Goal: Task Accomplishment & Management: Use online tool/utility

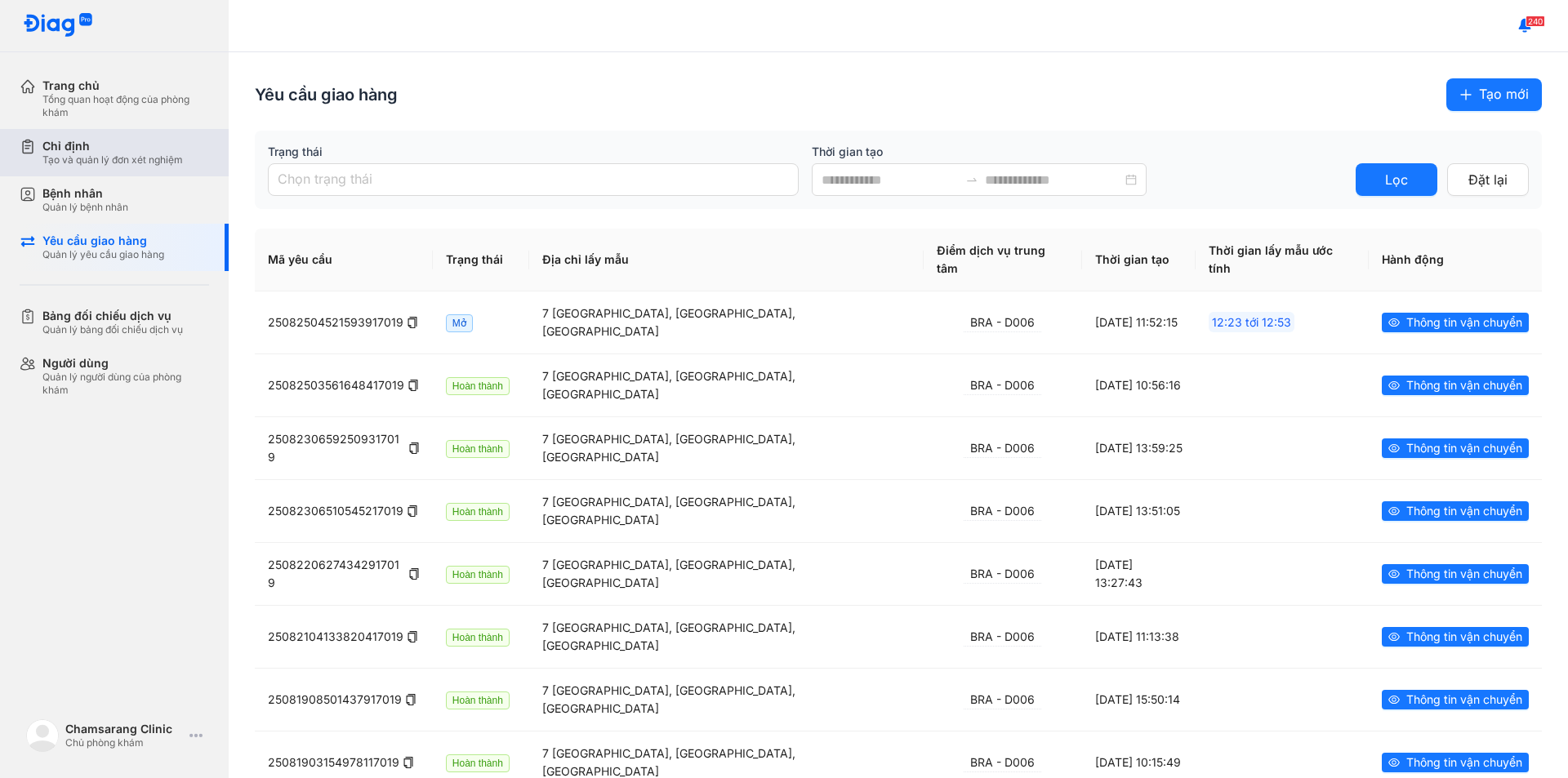
click at [92, 162] on div "Tạo và quản lý đơn xét nghiệm" at bounding box center [113, 160] width 141 height 14
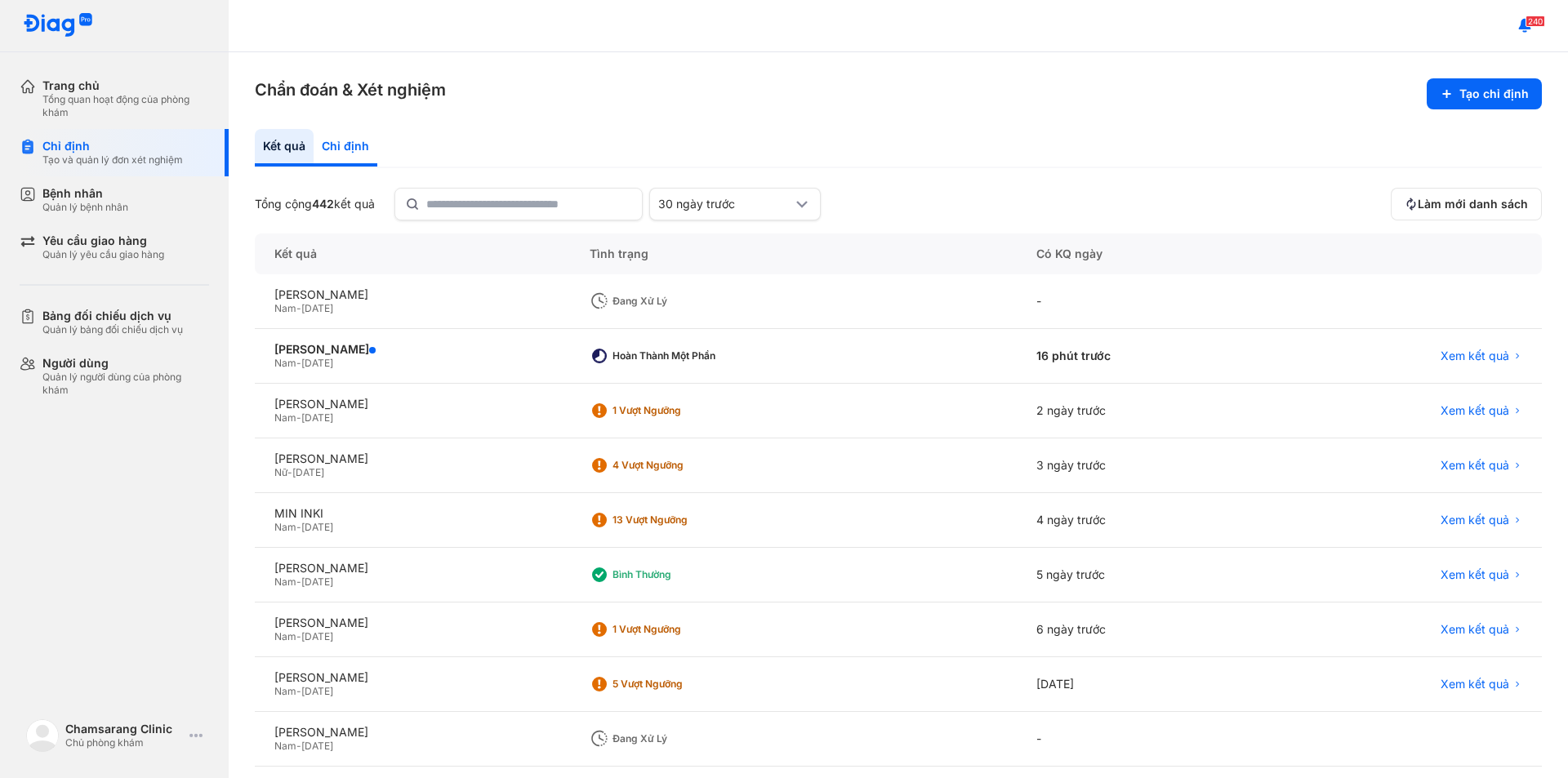
click at [348, 149] on div "Chỉ định" at bounding box center [345, 148] width 64 height 38
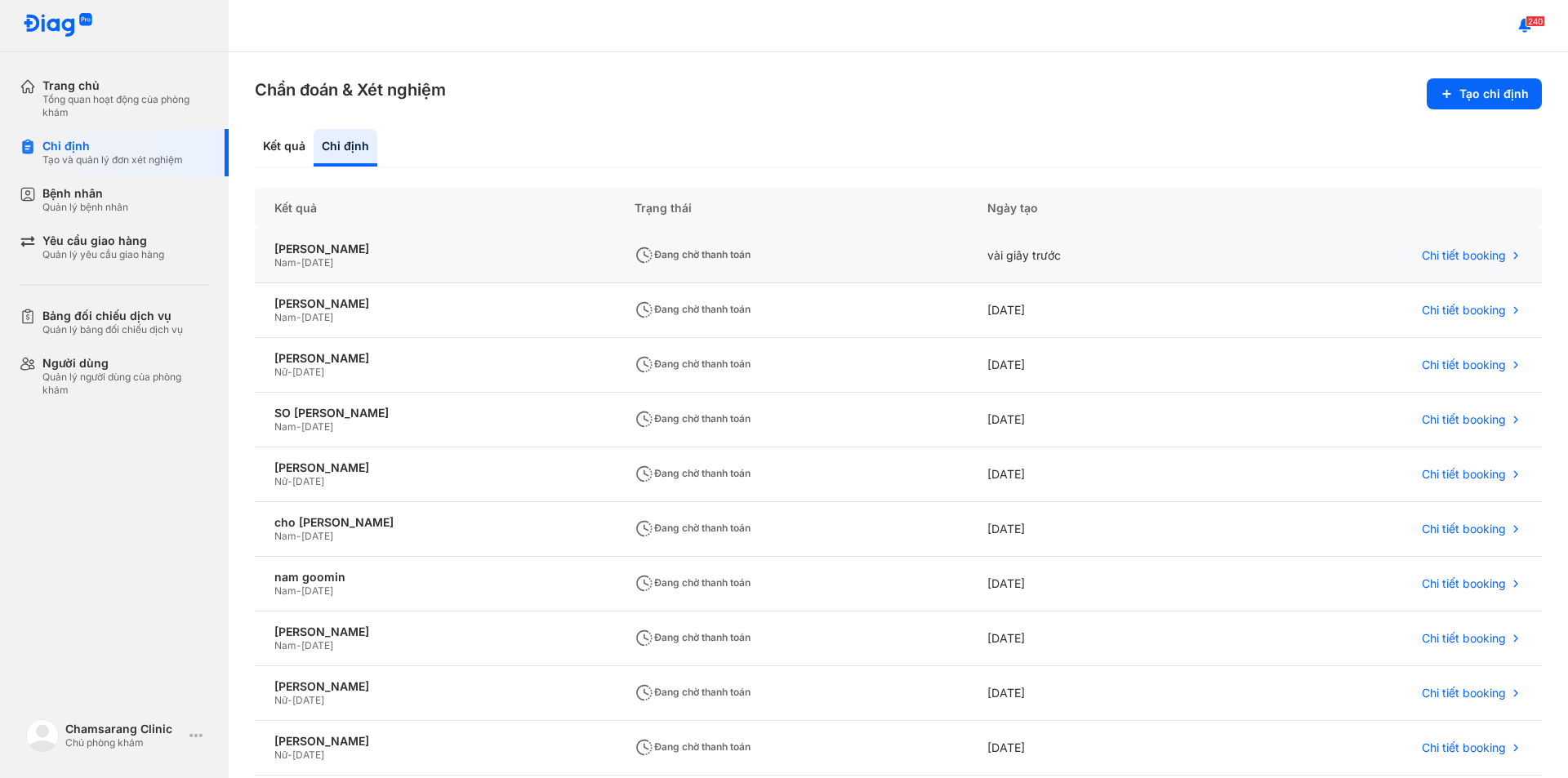
click at [449, 269] on div "Nam - [DATE]" at bounding box center [434, 264] width 321 height 14
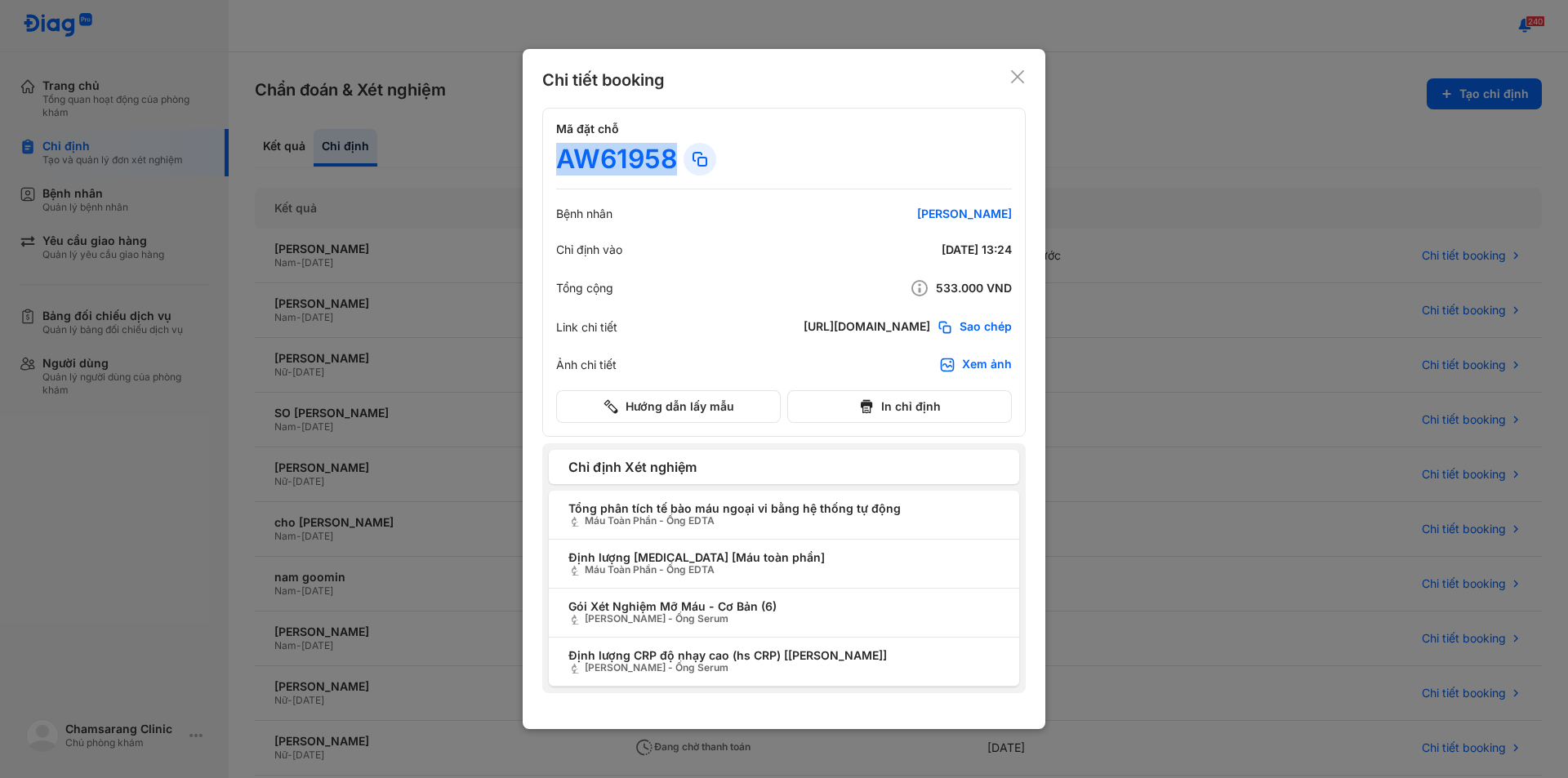
drag, startPoint x: 561, startPoint y: 162, endPoint x: 673, endPoint y: 166, distance: 112.1
click at [673, 166] on div "AW61958" at bounding box center [616, 159] width 121 height 33
copy div "AW61958"
click at [1014, 74] on icon at bounding box center [1017, 76] width 16 height 16
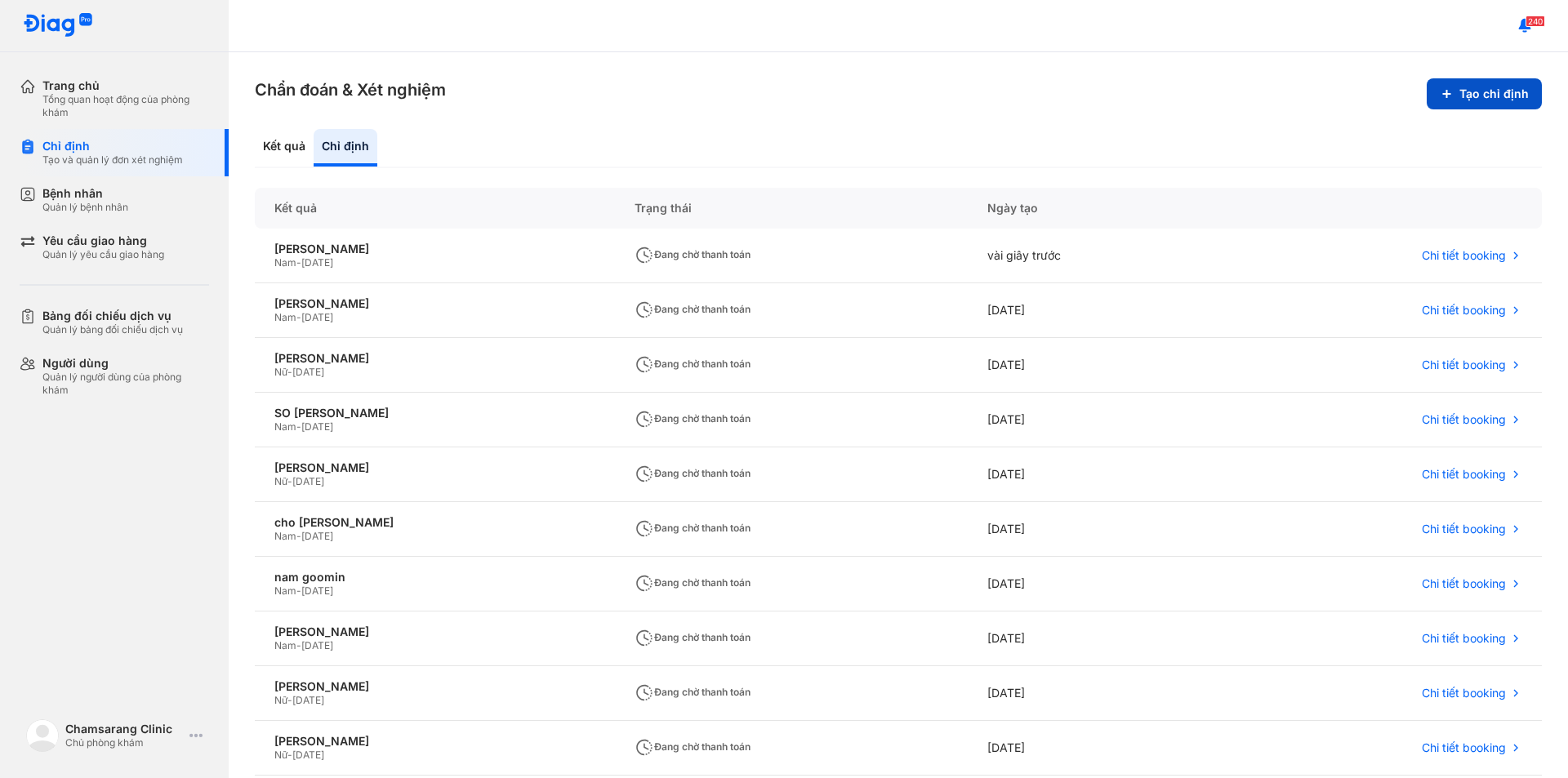
click at [1440, 94] on use at bounding box center [1449, 97] width 19 height 19
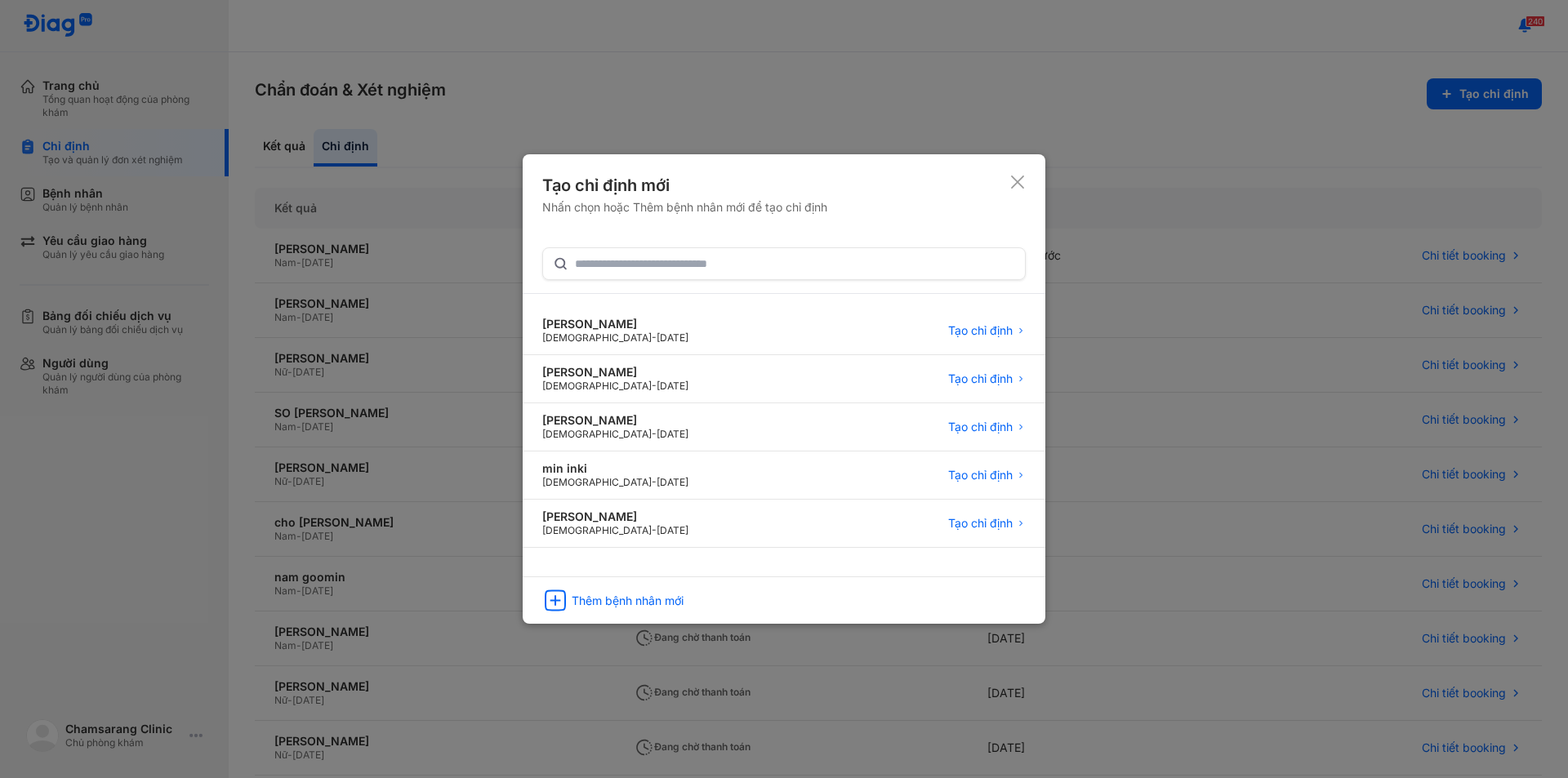
click at [1012, 174] on icon at bounding box center [1017, 181] width 16 height 16
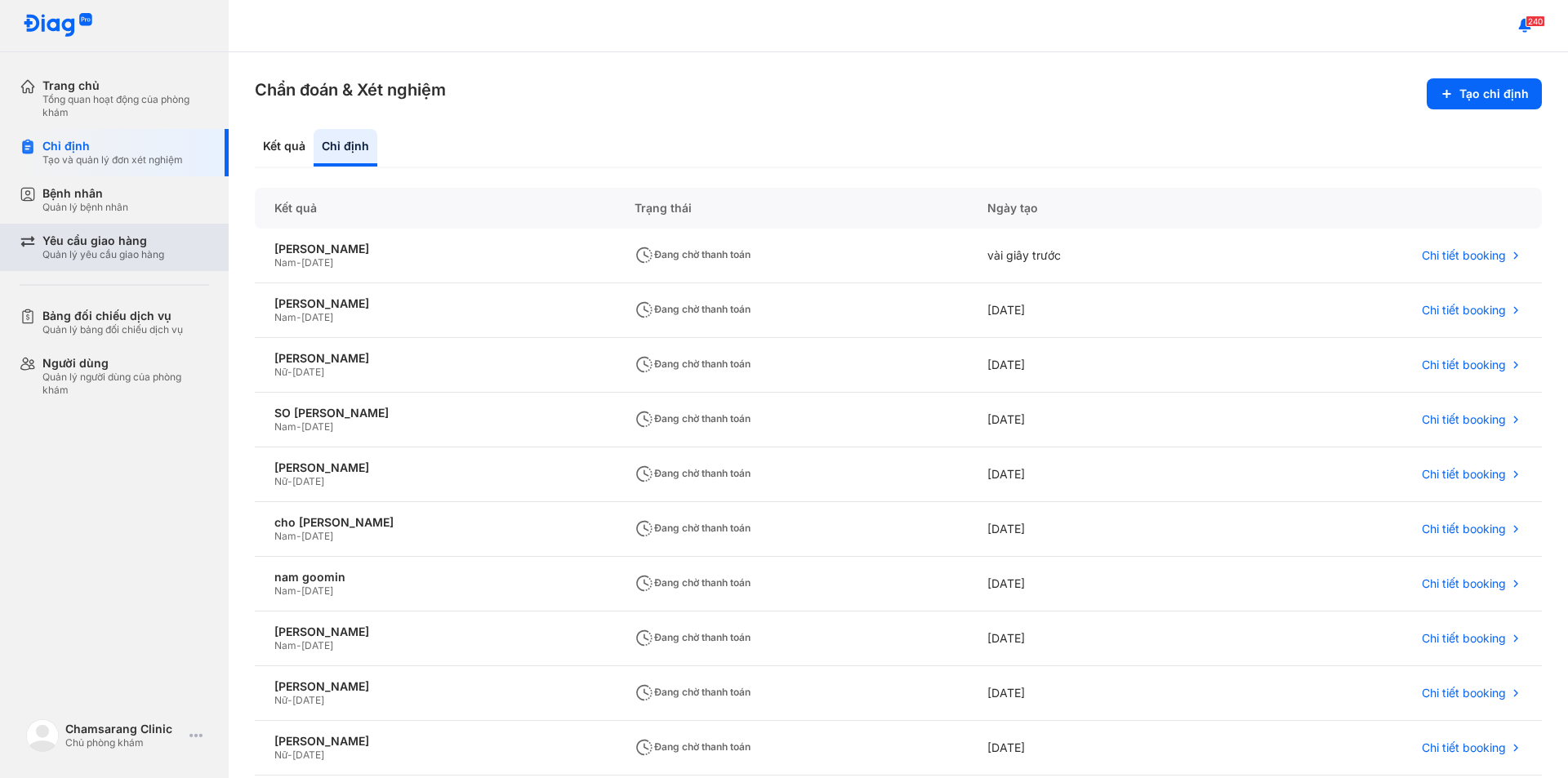
click at [120, 258] on div "Quản lý yêu cầu giao hàng" at bounding box center [103, 255] width 122 height 14
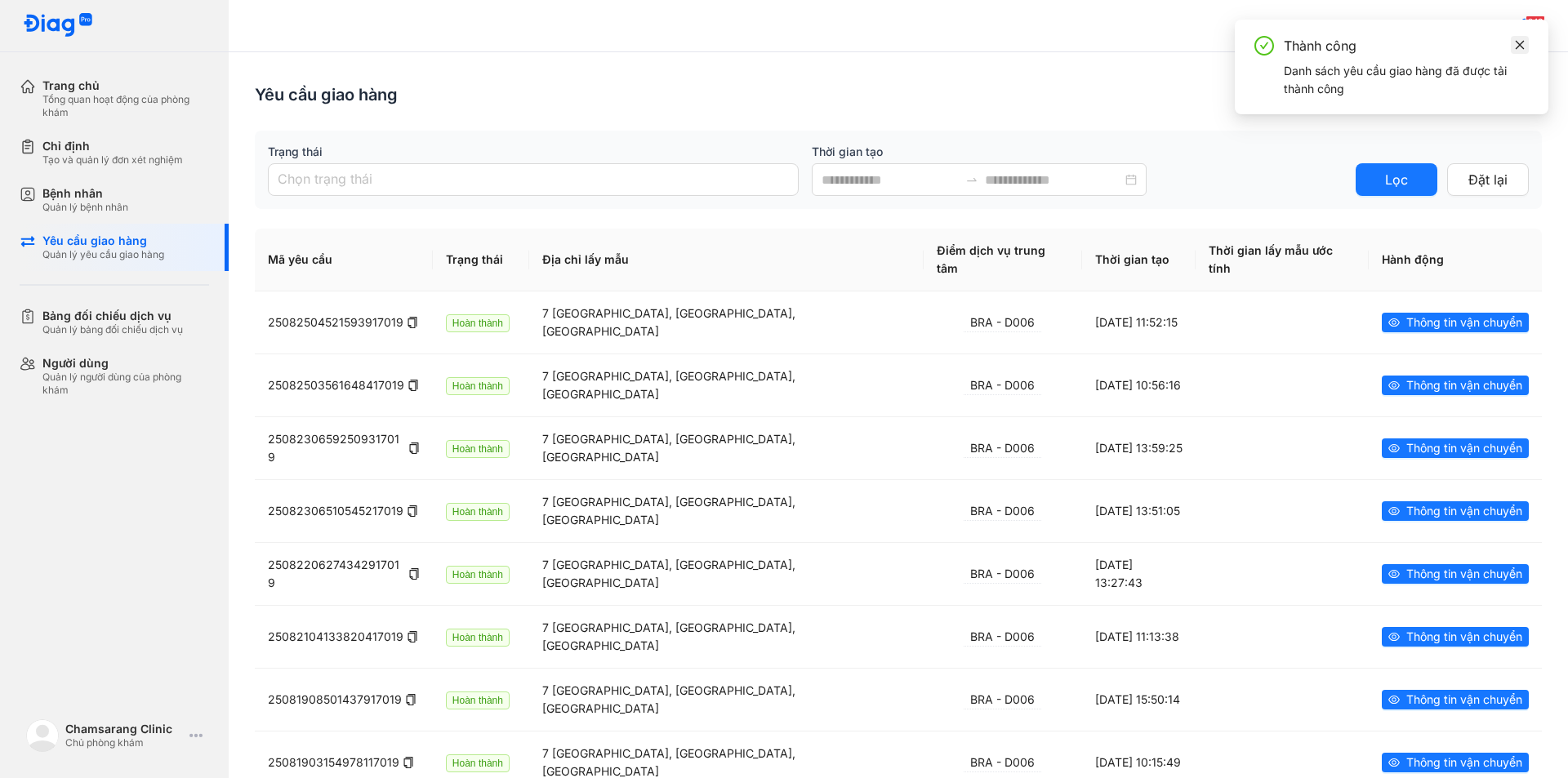
click at [1516, 43] on icon "close" at bounding box center [1520, 45] width 12 height 12
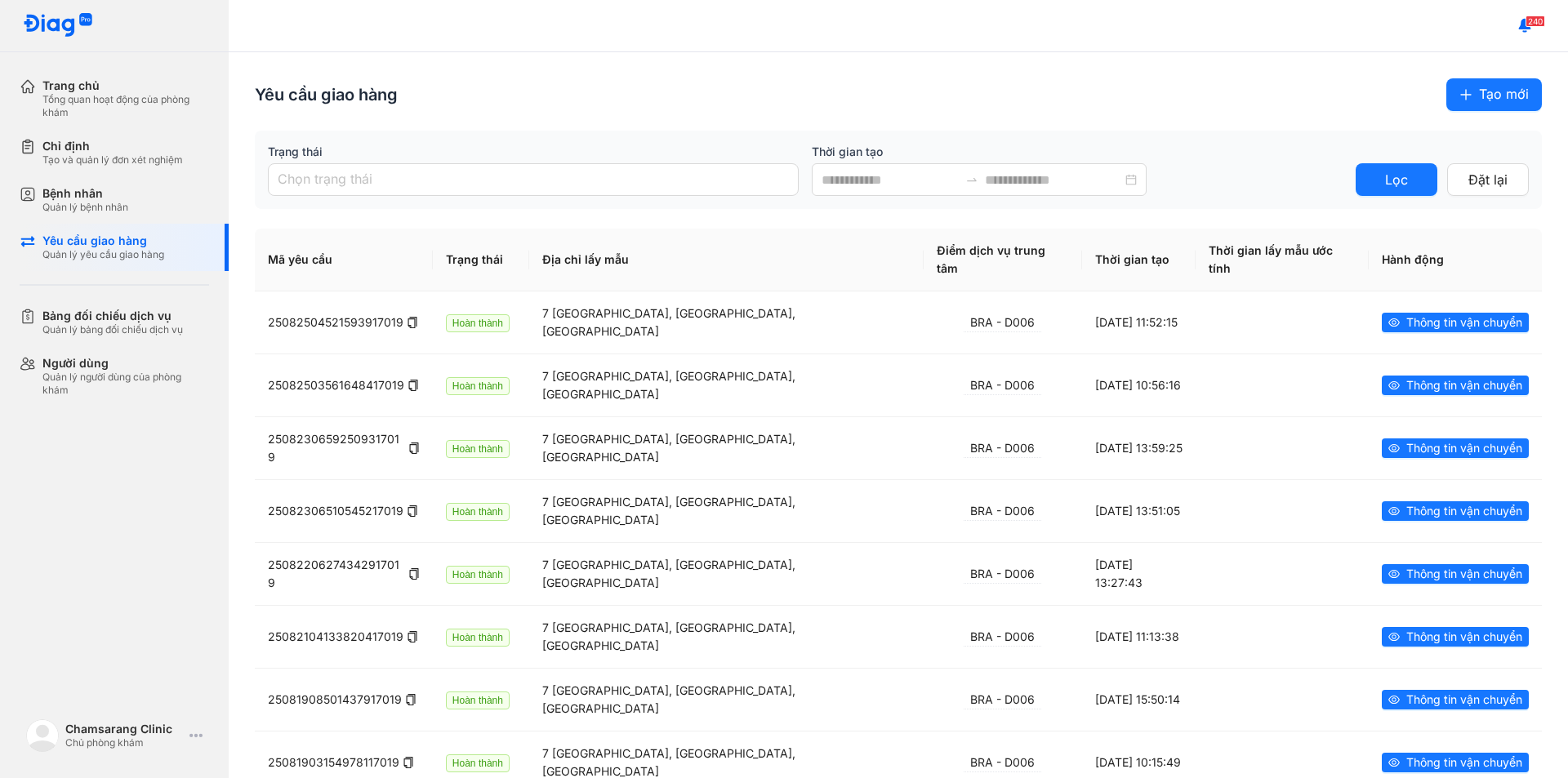
click at [1478, 99] on span "Tạo mới" at bounding box center [1503, 94] width 50 height 20
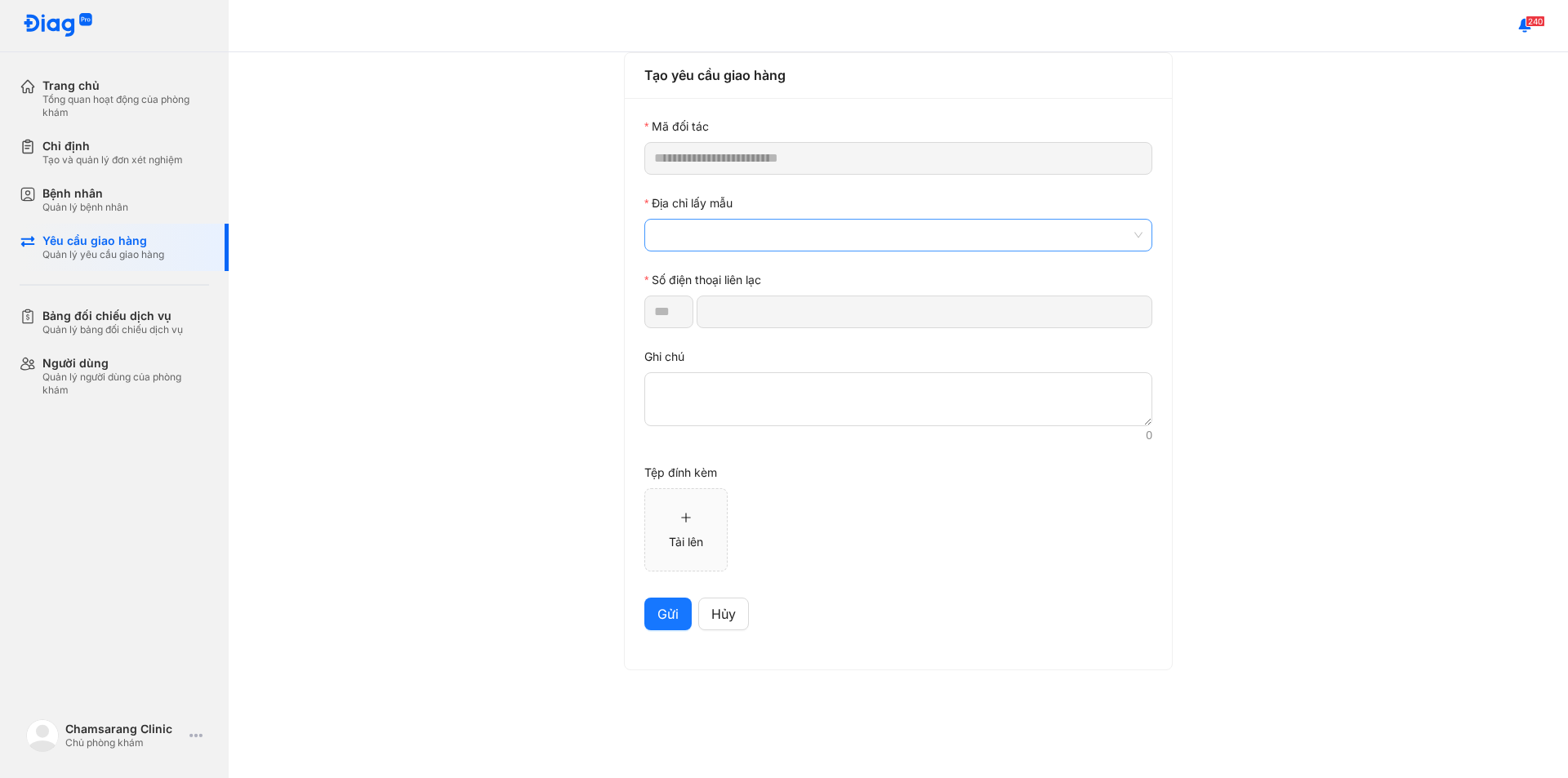
click at [739, 223] on span at bounding box center [898, 236] width 488 height 31
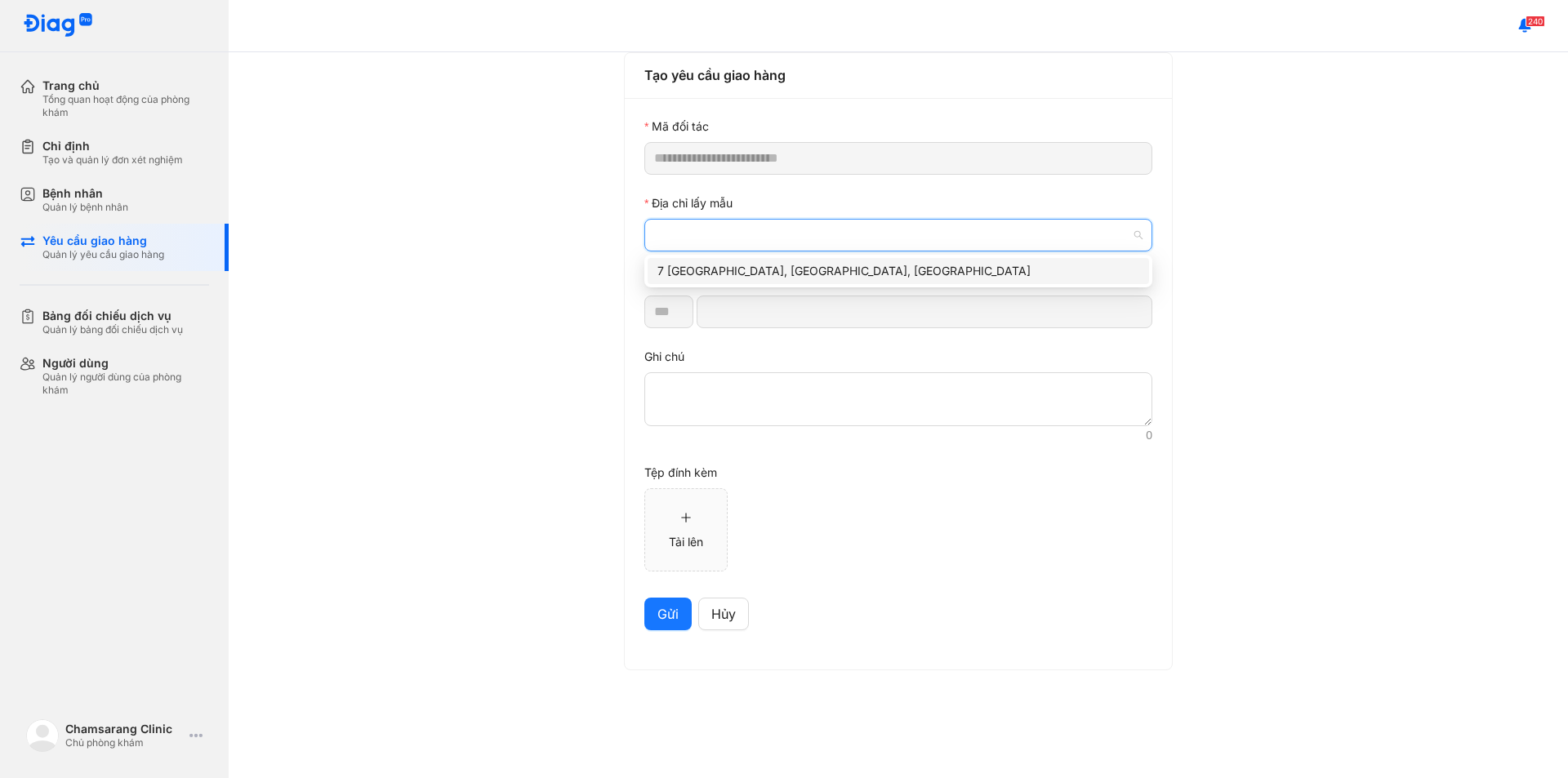
click at [754, 277] on div "7 [GEOGRAPHIC_DATA], [GEOGRAPHIC_DATA], [GEOGRAPHIC_DATA]" at bounding box center [897, 271] width 481 height 18
type input "*********"
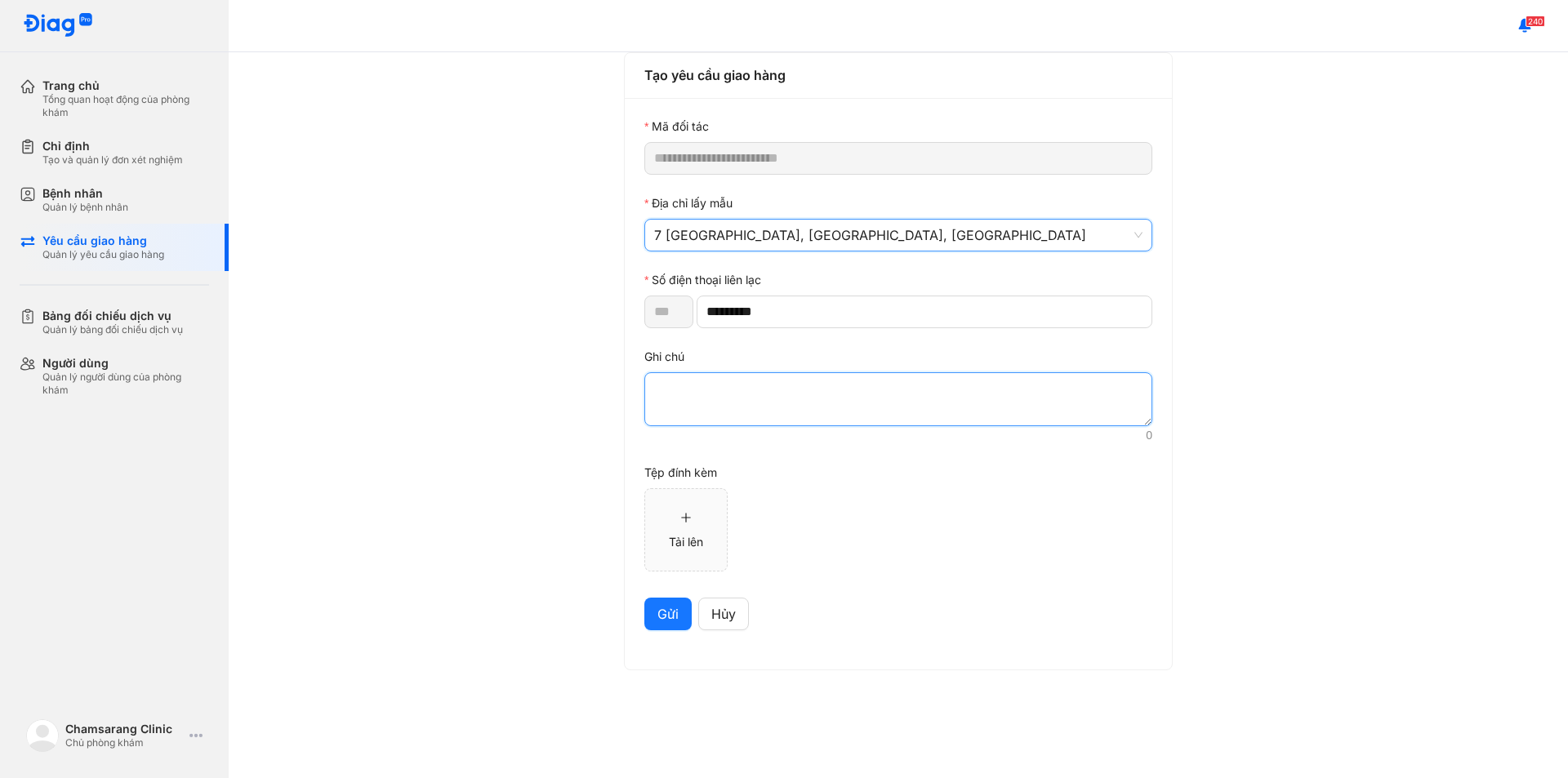
click at [747, 428] on div at bounding box center [898, 408] width 508 height 71
paste textarea "*******"
type textarea "*******"
click at [657, 618] on span "Gửi" at bounding box center [668, 614] width 21 height 20
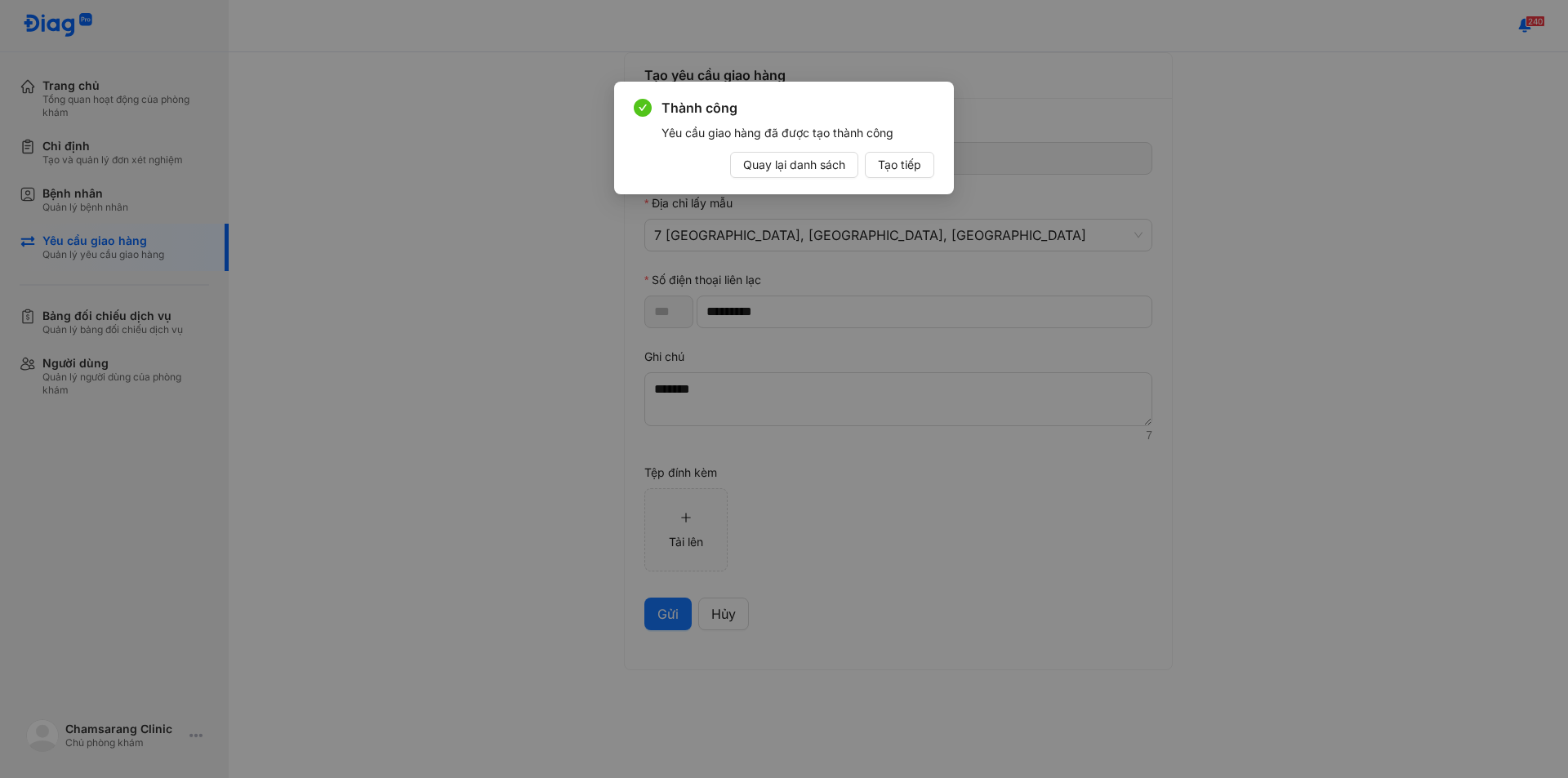
click at [810, 166] on span "Quay lại danh sách" at bounding box center [794, 165] width 102 height 18
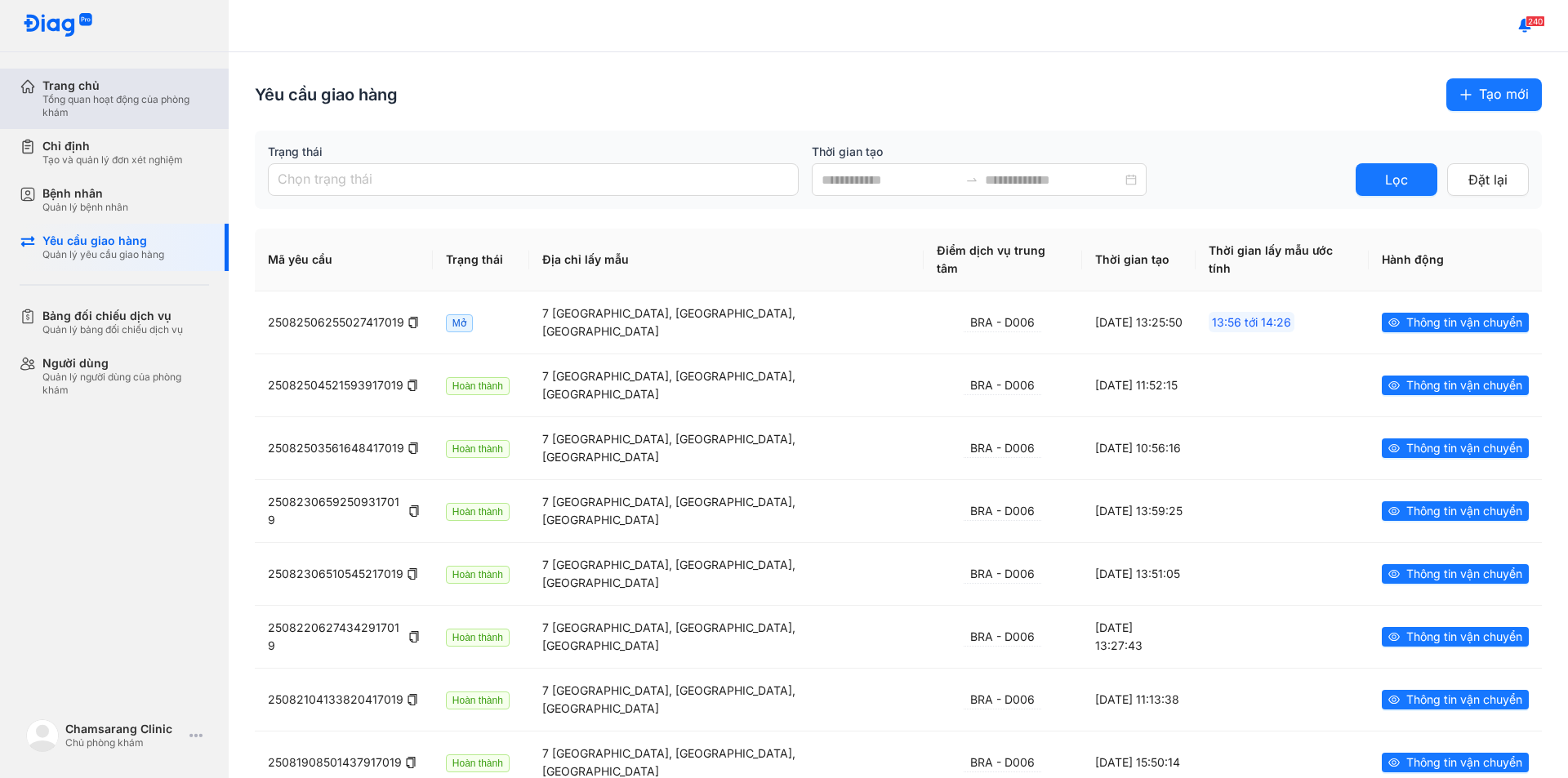
click at [88, 103] on div "Tổng quan hoạt động của phòng khám" at bounding box center [125, 105] width 167 height 26
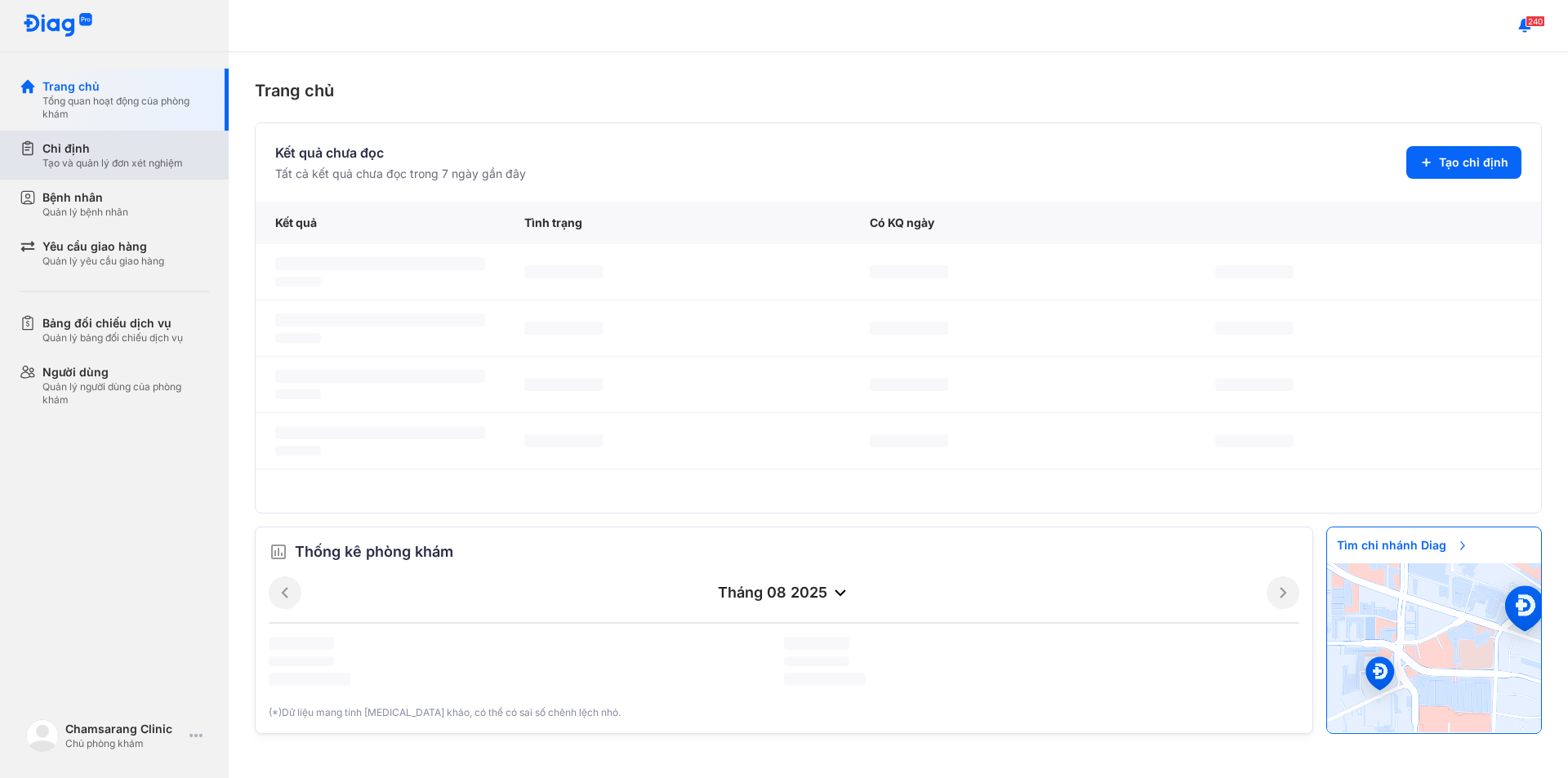
click at [93, 158] on div "Tạo và quản lý đơn xét nghiệm" at bounding box center [113, 163] width 141 height 14
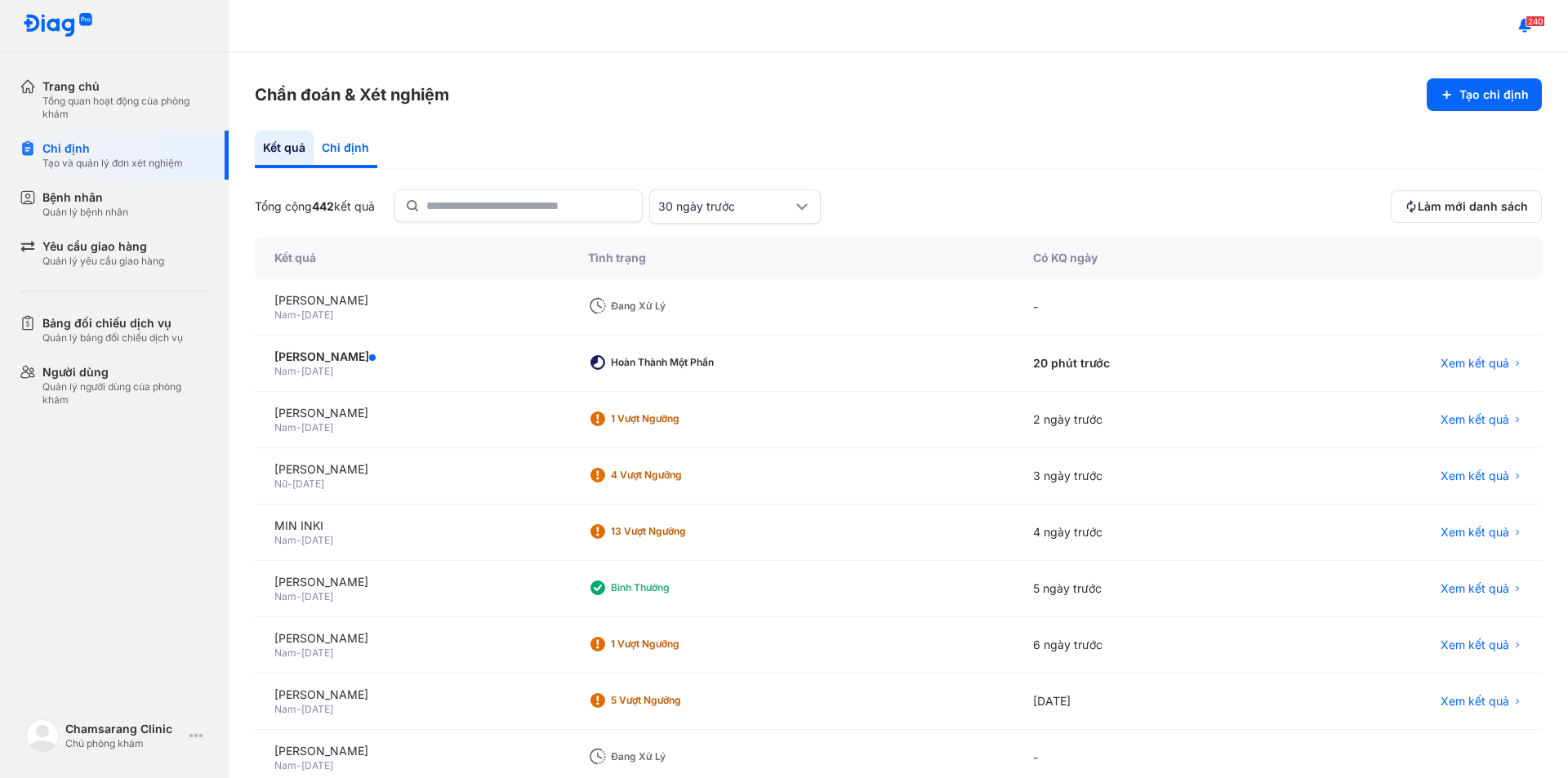
click at [349, 145] on div "Chỉ định" at bounding box center [345, 149] width 64 height 38
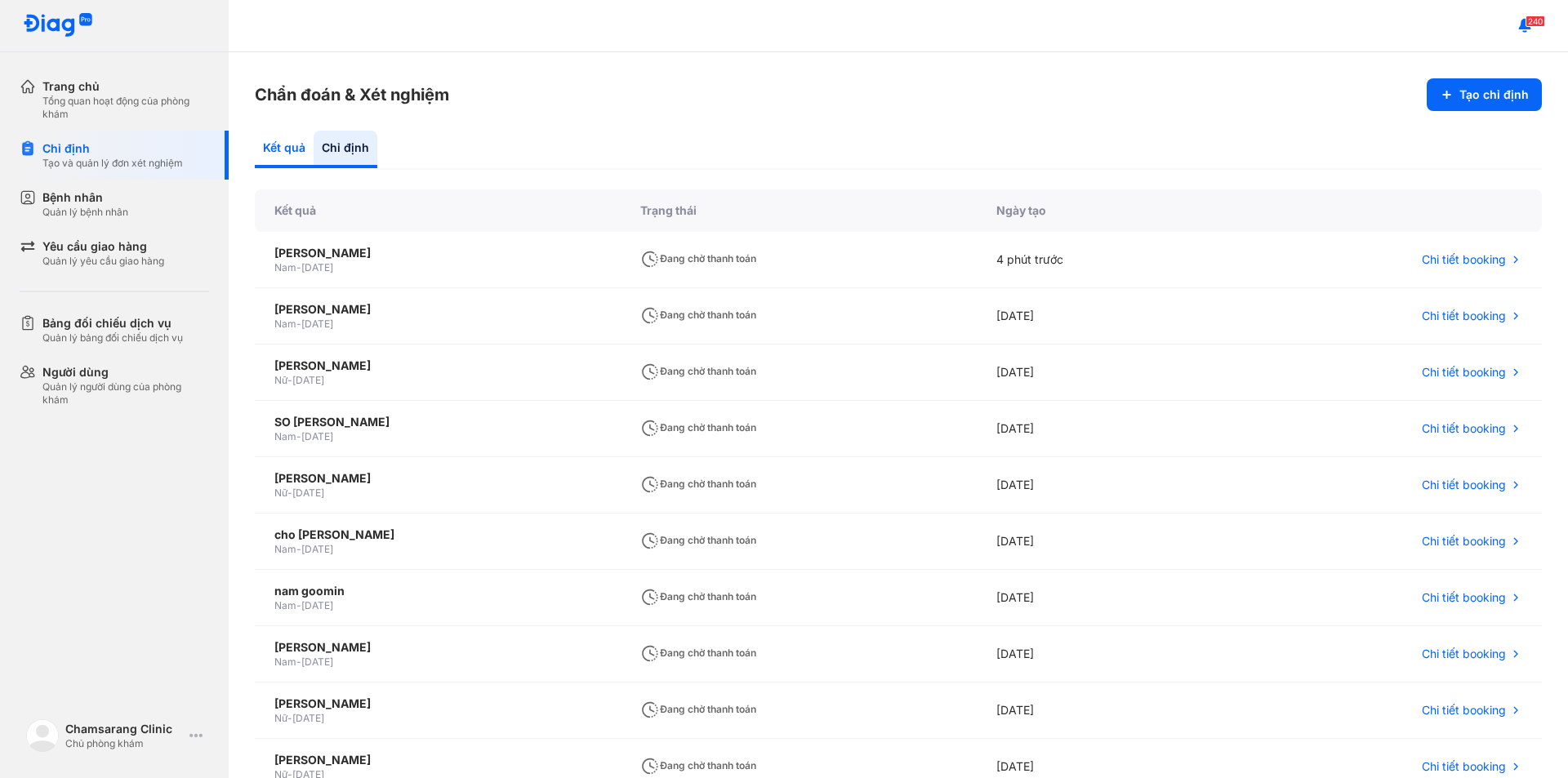
click at [281, 156] on div "Kết quả" at bounding box center [284, 149] width 59 height 38
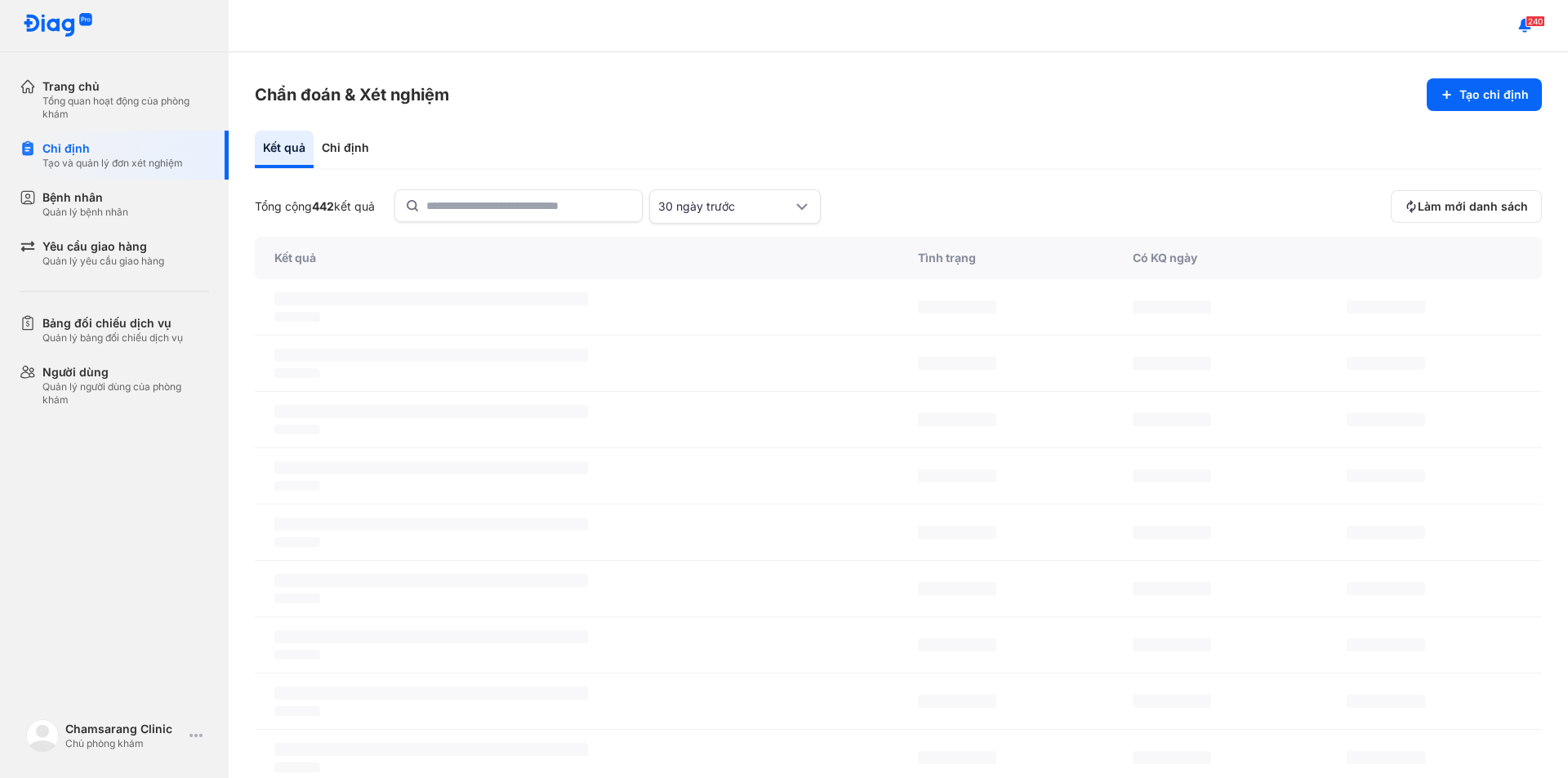
click at [496, 175] on div "Kết quả Chỉ định Tổng cộng 442 kết quả 30 ngày trước Làm mới danh sách Kết quả …" at bounding box center [898, 515] width 1287 height 771
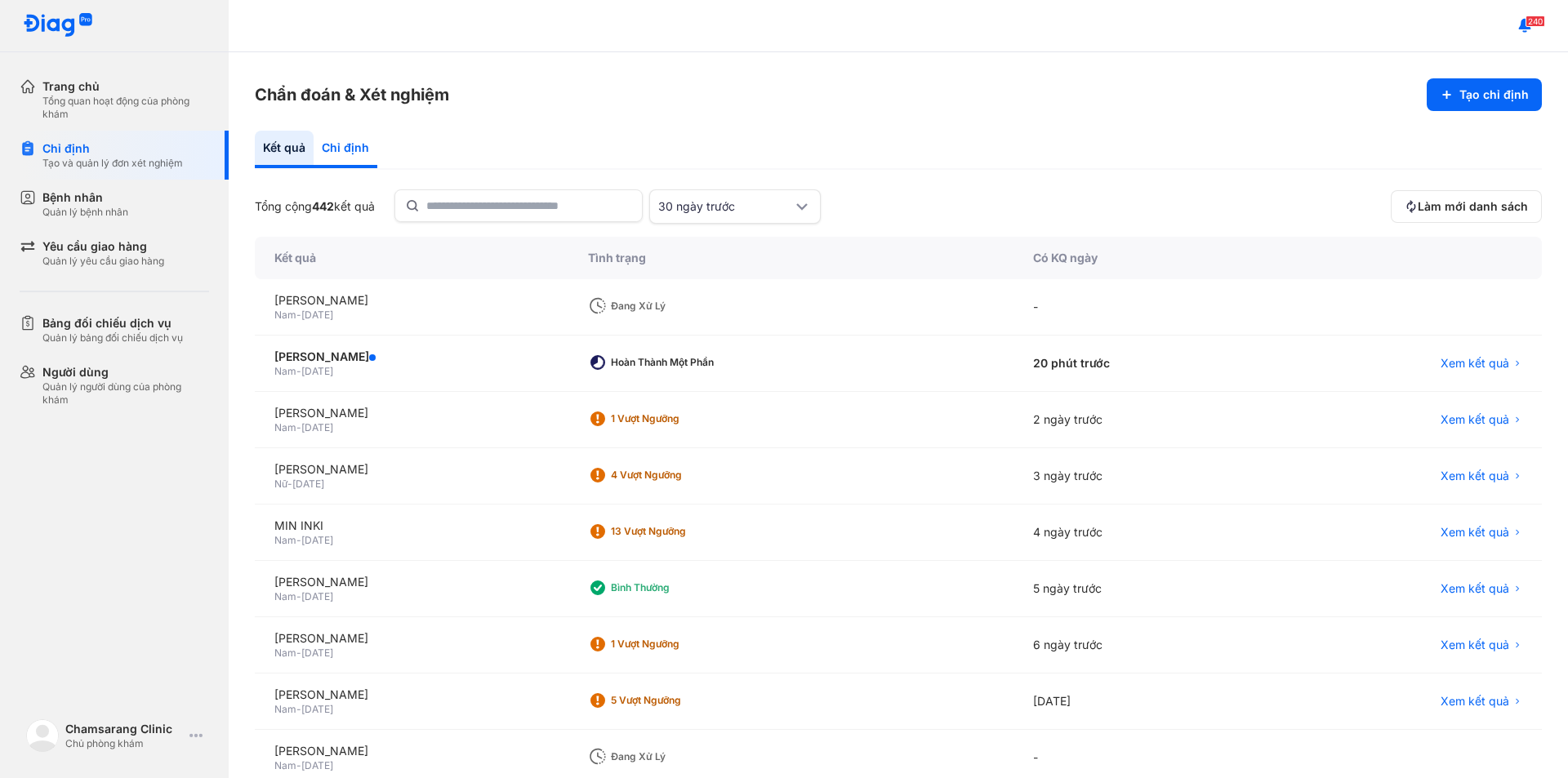
click at [348, 147] on div "Chỉ định" at bounding box center [345, 149] width 64 height 38
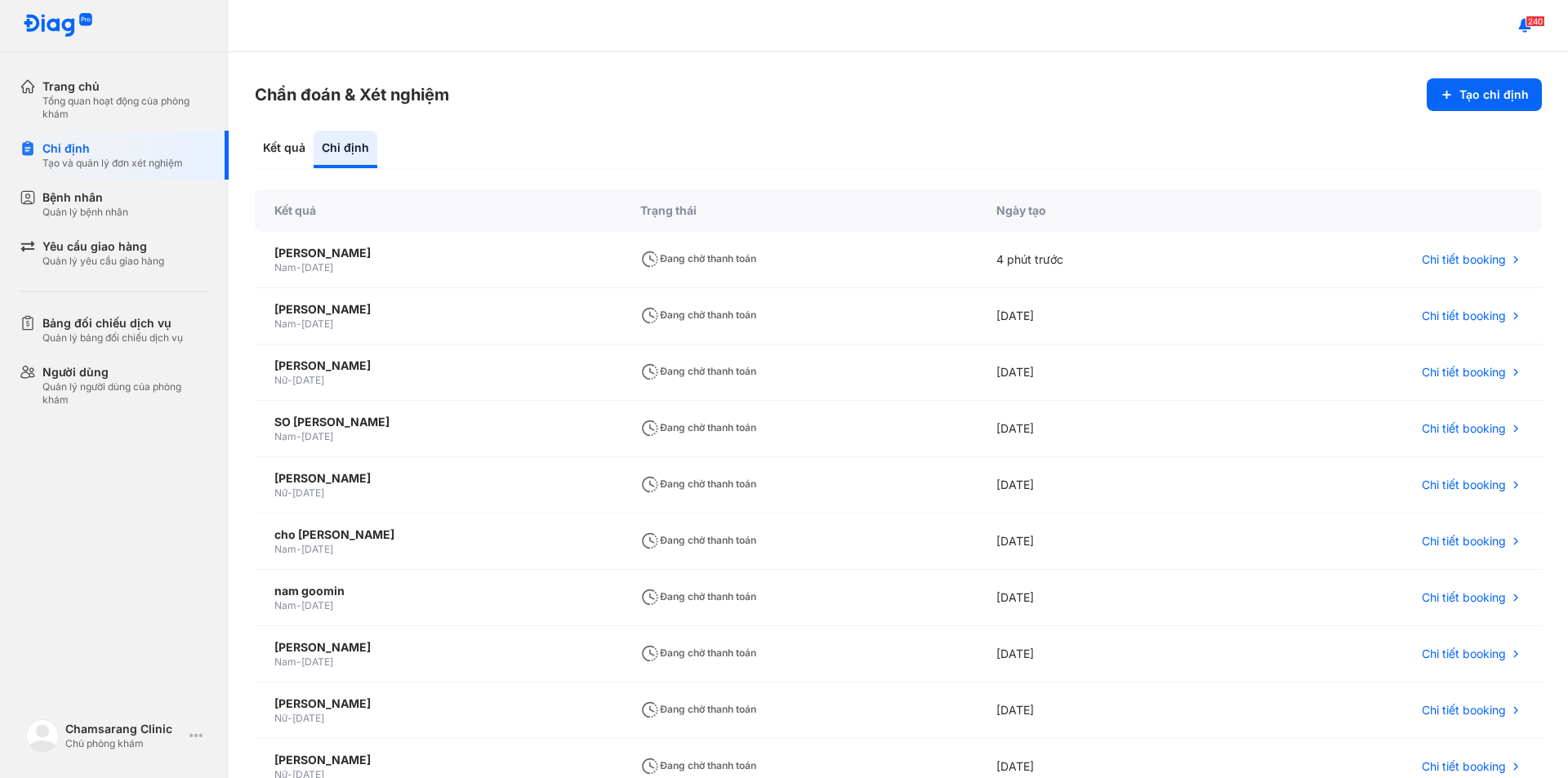
click at [580, 101] on section "Chẩn đoán & Xét nghiệm Tạo chỉ định" at bounding box center [898, 95] width 1287 height 33
click at [98, 96] on div "Tổng quan hoạt động của phòng khám" at bounding box center [125, 107] width 167 height 26
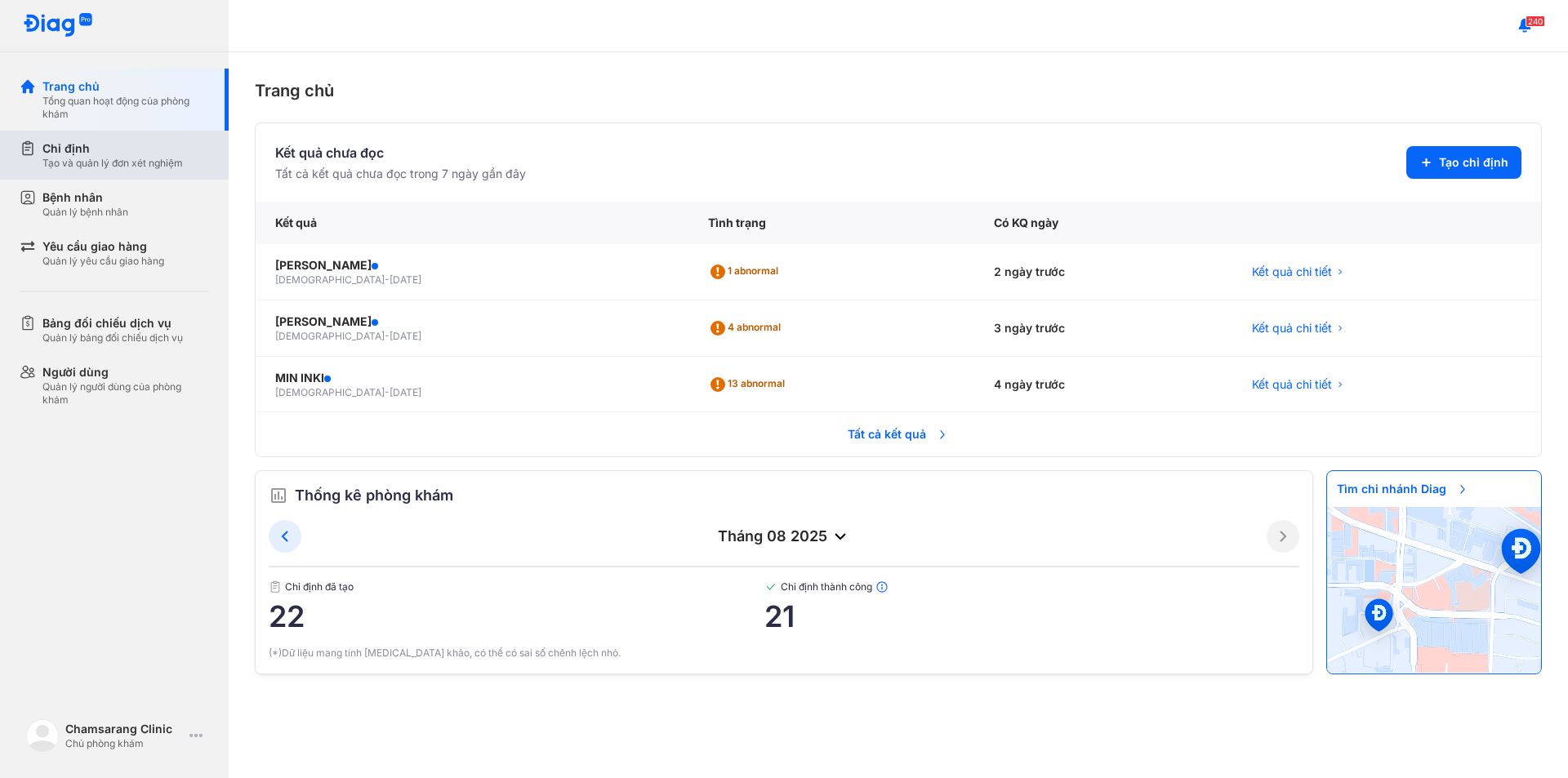
click at [83, 160] on div "Tạo và quản lý đơn xét nghiệm" at bounding box center [113, 163] width 141 height 14
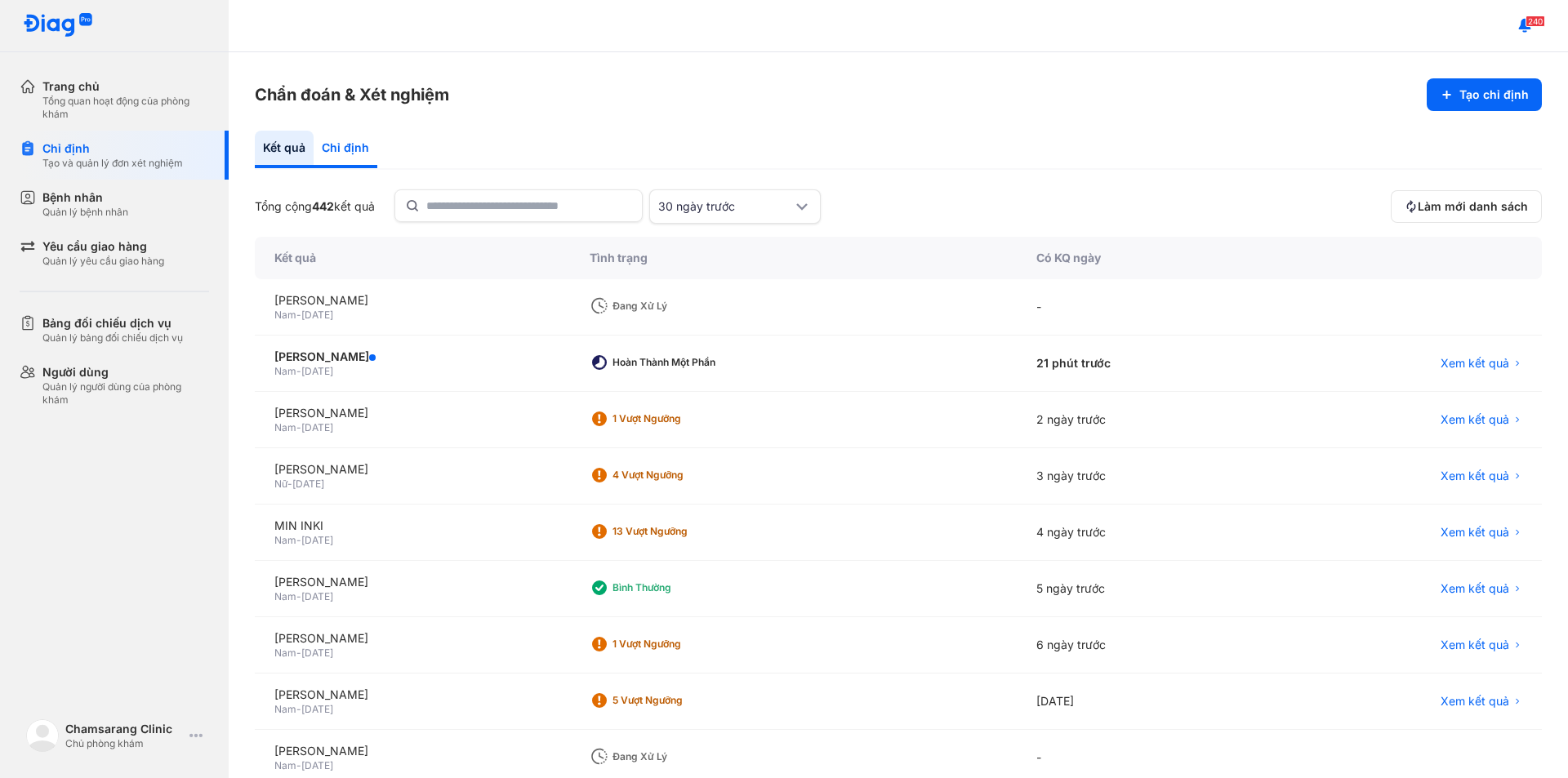
click at [364, 150] on div "Chỉ định" at bounding box center [345, 149] width 64 height 38
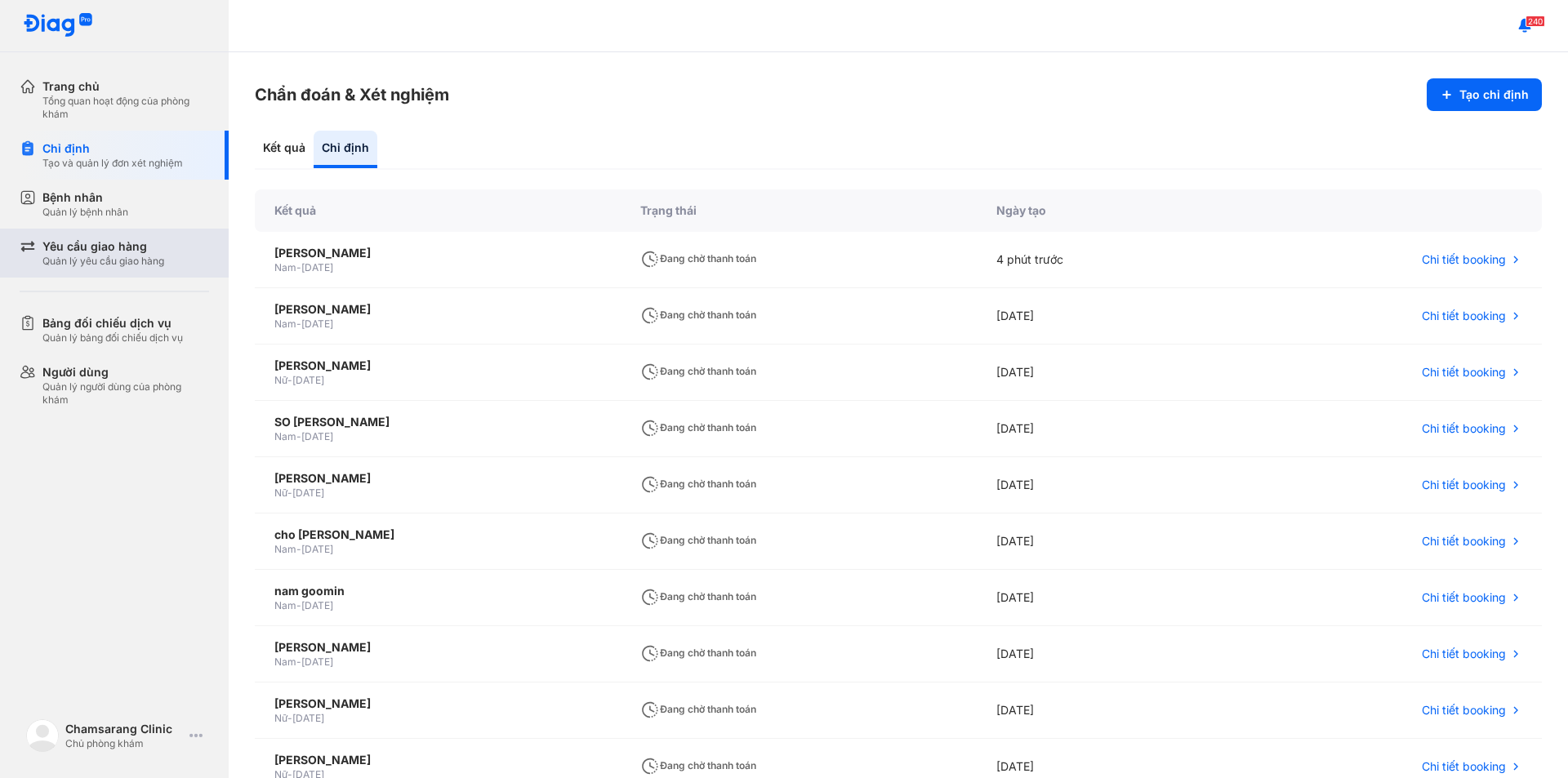
click at [98, 248] on div "Yêu cầu giao hàng" at bounding box center [103, 246] width 122 height 16
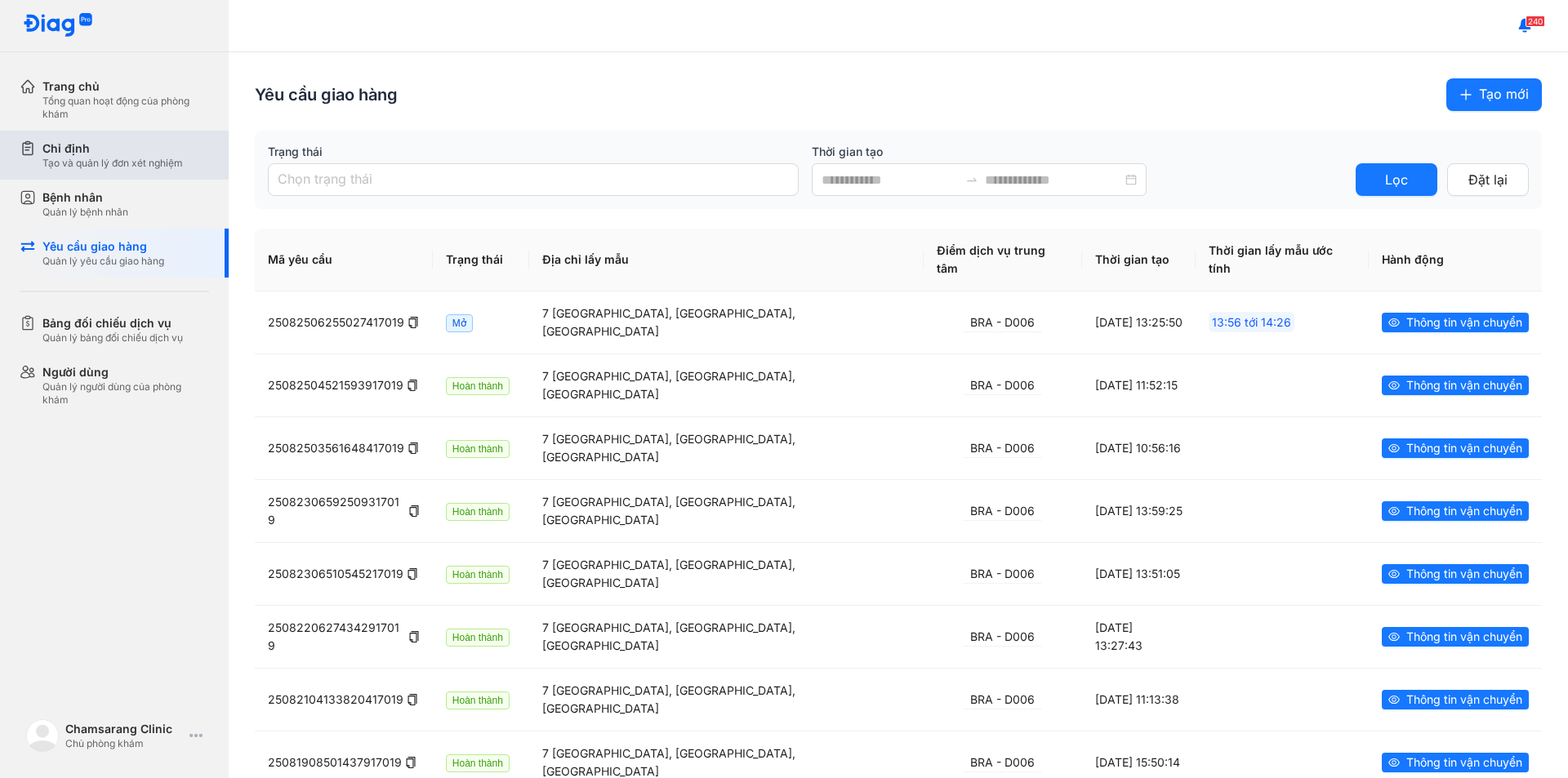
click at [108, 149] on div "Chỉ định" at bounding box center [113, 149] width 141 height 16
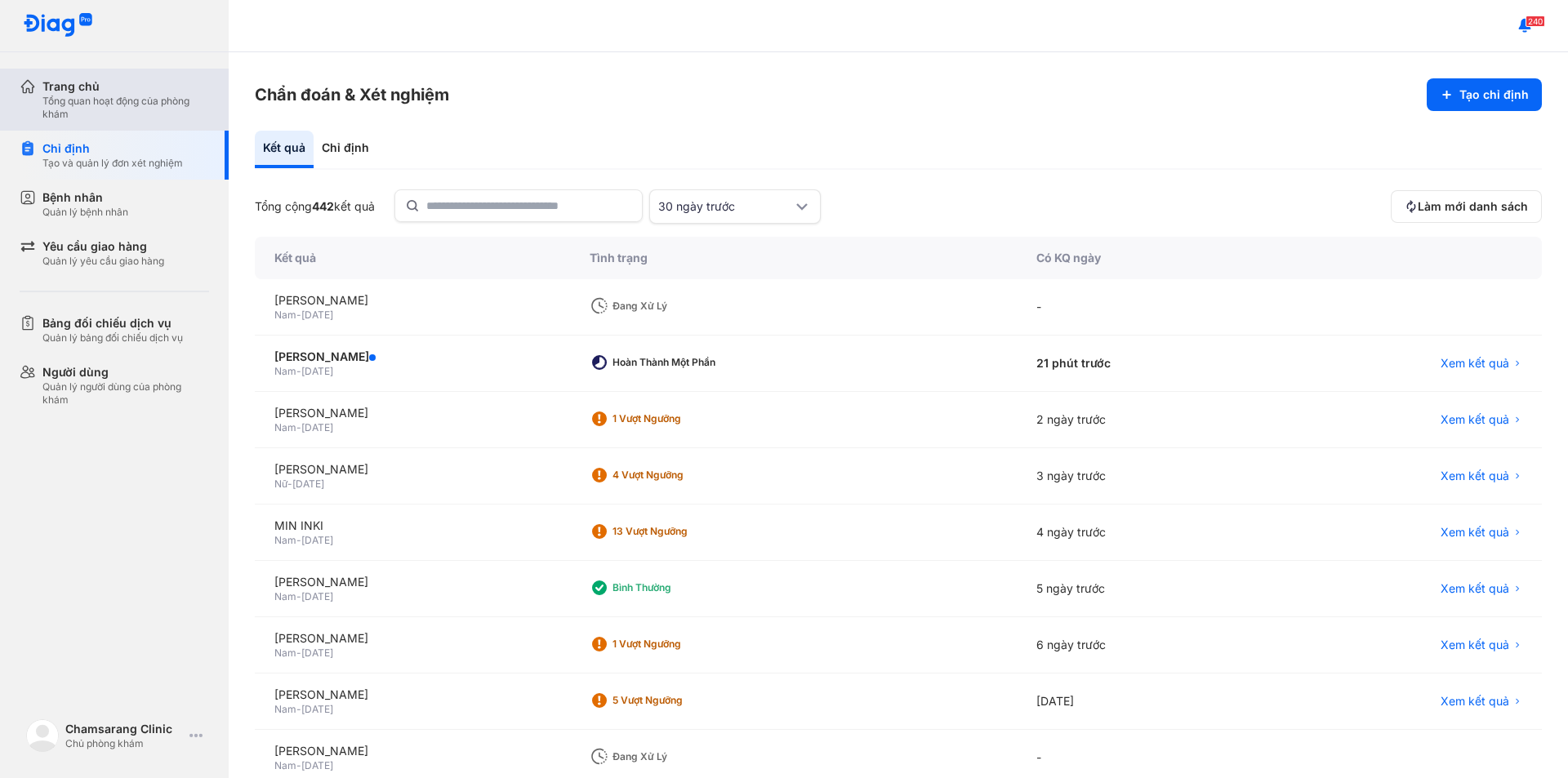
click at [93, 107] on div "Tổng quan hoạt động của phòng khám" at bounding box center [125, 107] width 167 height 26
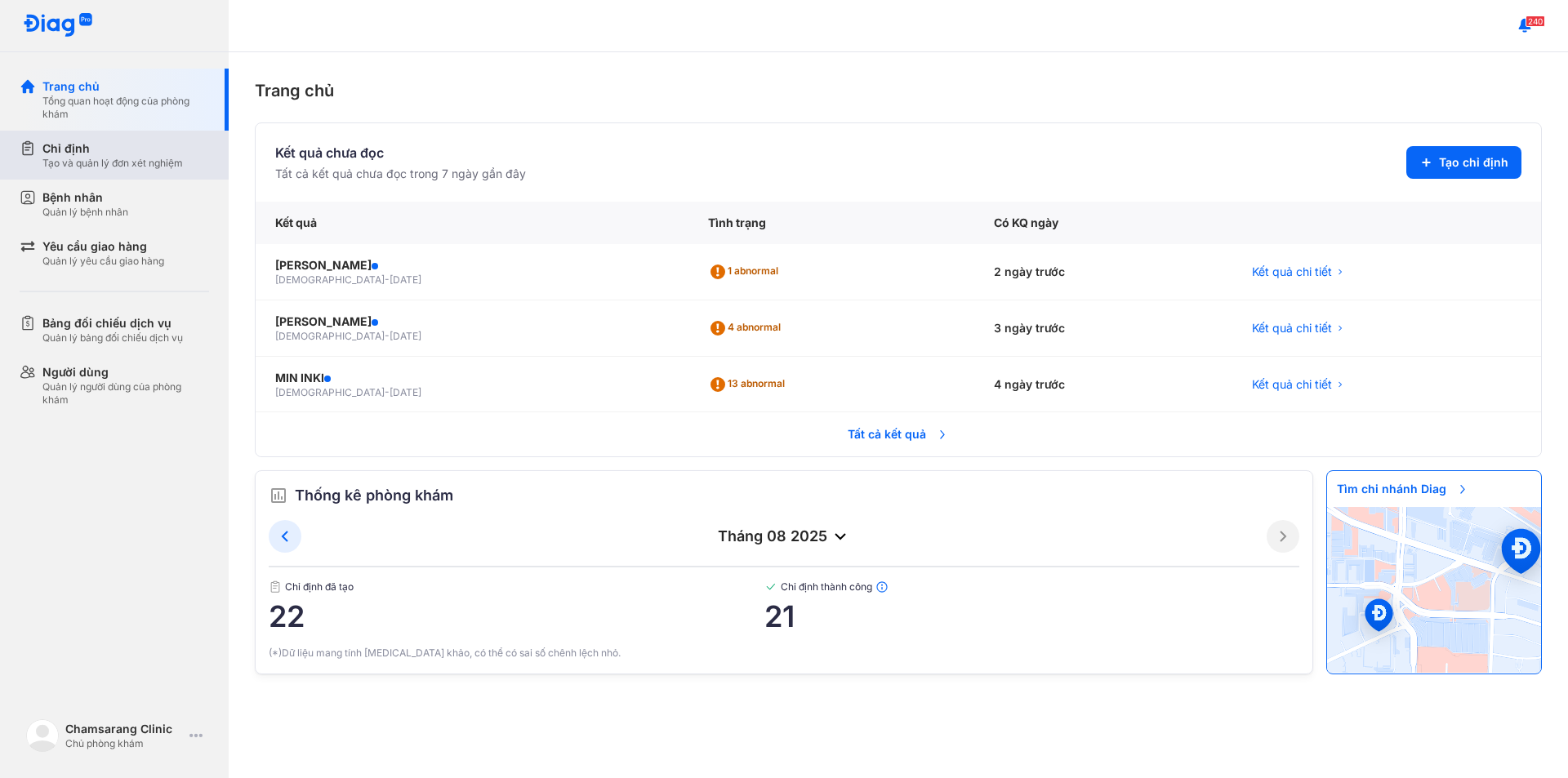
click at [118, 156] on div "Tạo và quản lý đơn xét nghiệm" at bounding box center [113, 163] width 141 height 14
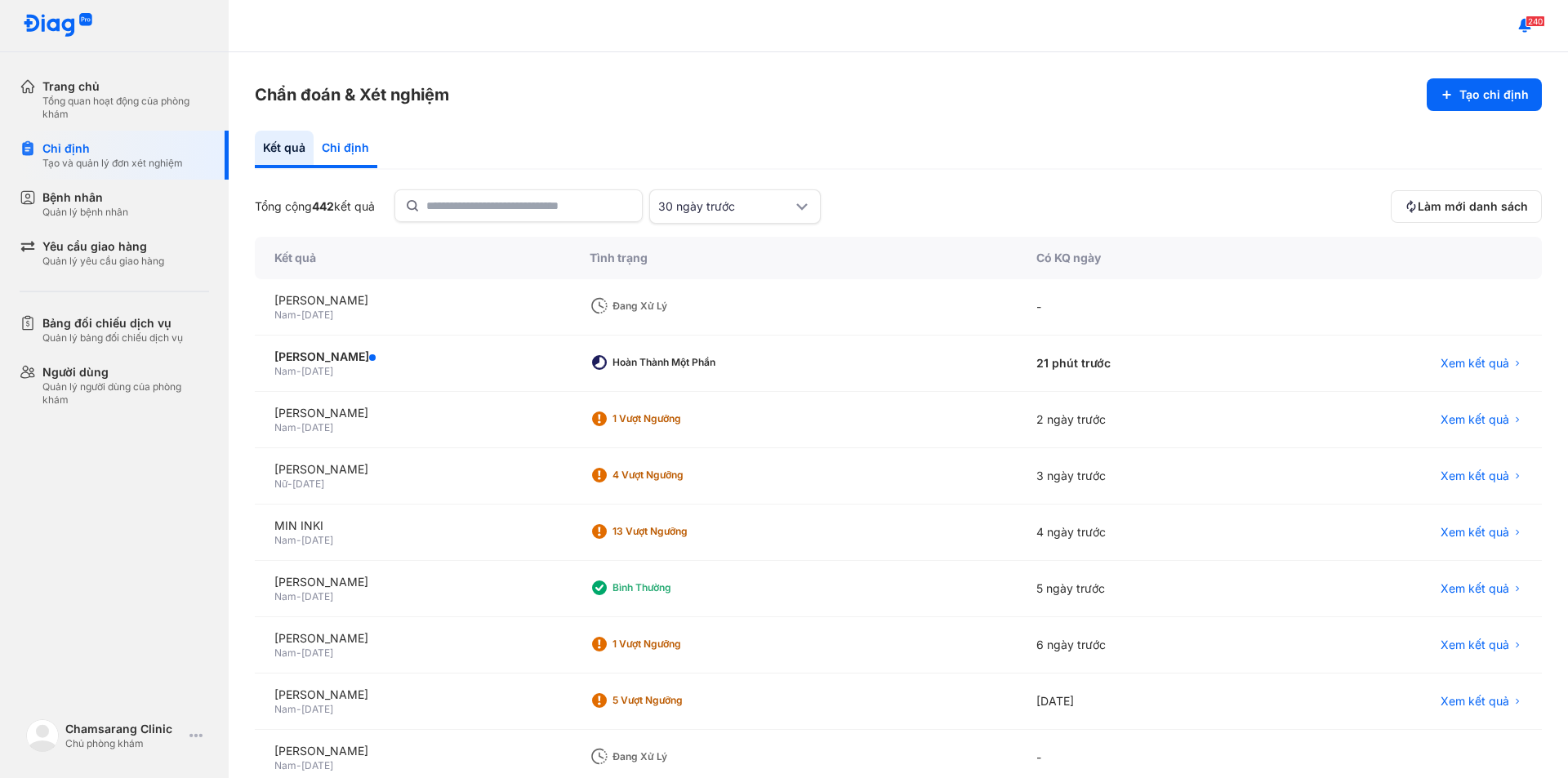
click at [337, 143] on div "Chỉ định" at bounding box center [345, 149] width 64 height 38
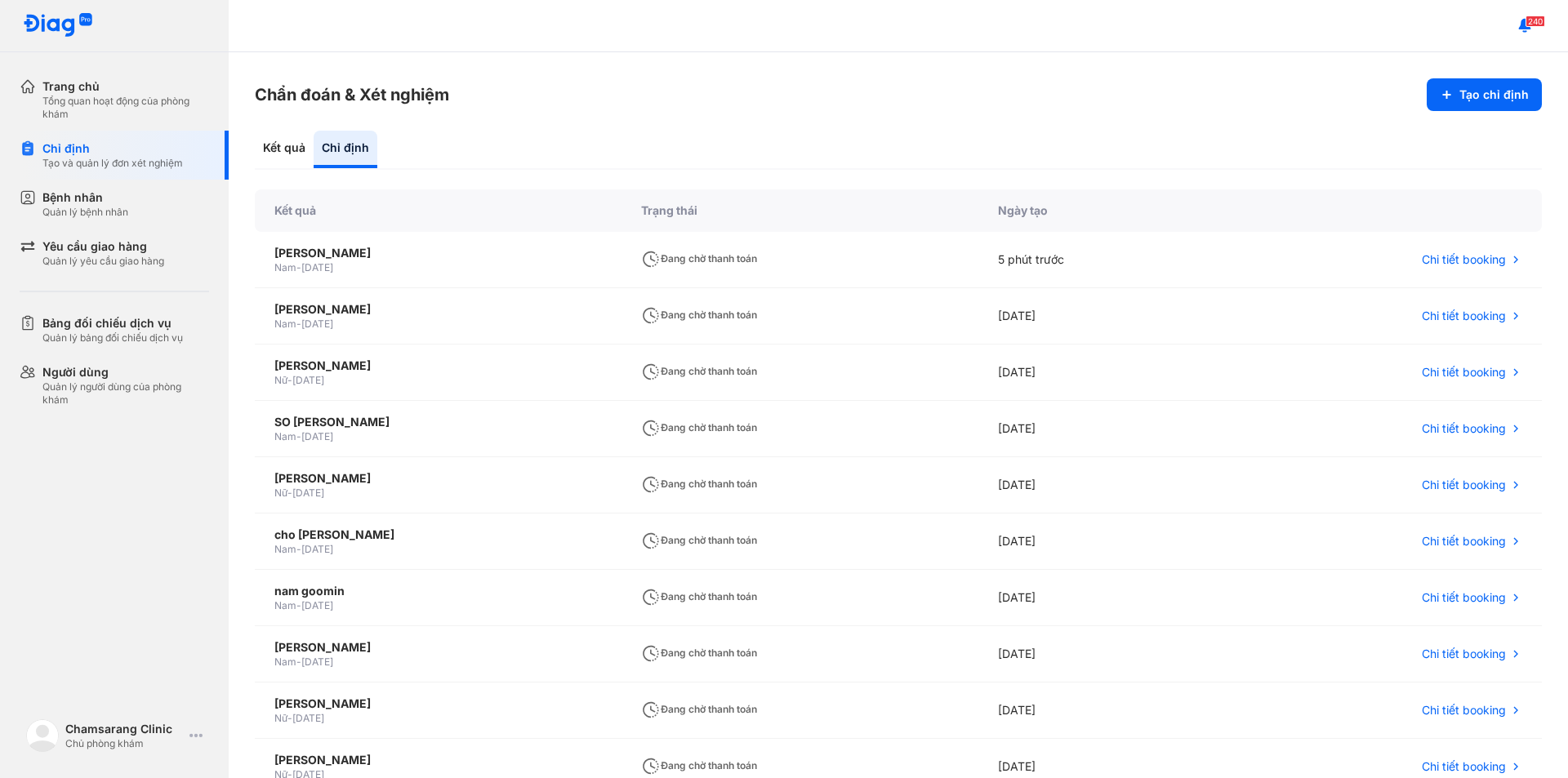
click at [608, 135] on div "Kết quả Chỉ định" at bounding box center [898, 150] width 1287 height 40
click at [150, 203] on div "Bệnh nhân Quản lý bệnh nhân" at bounding box center [125, 204] width 167 height 29
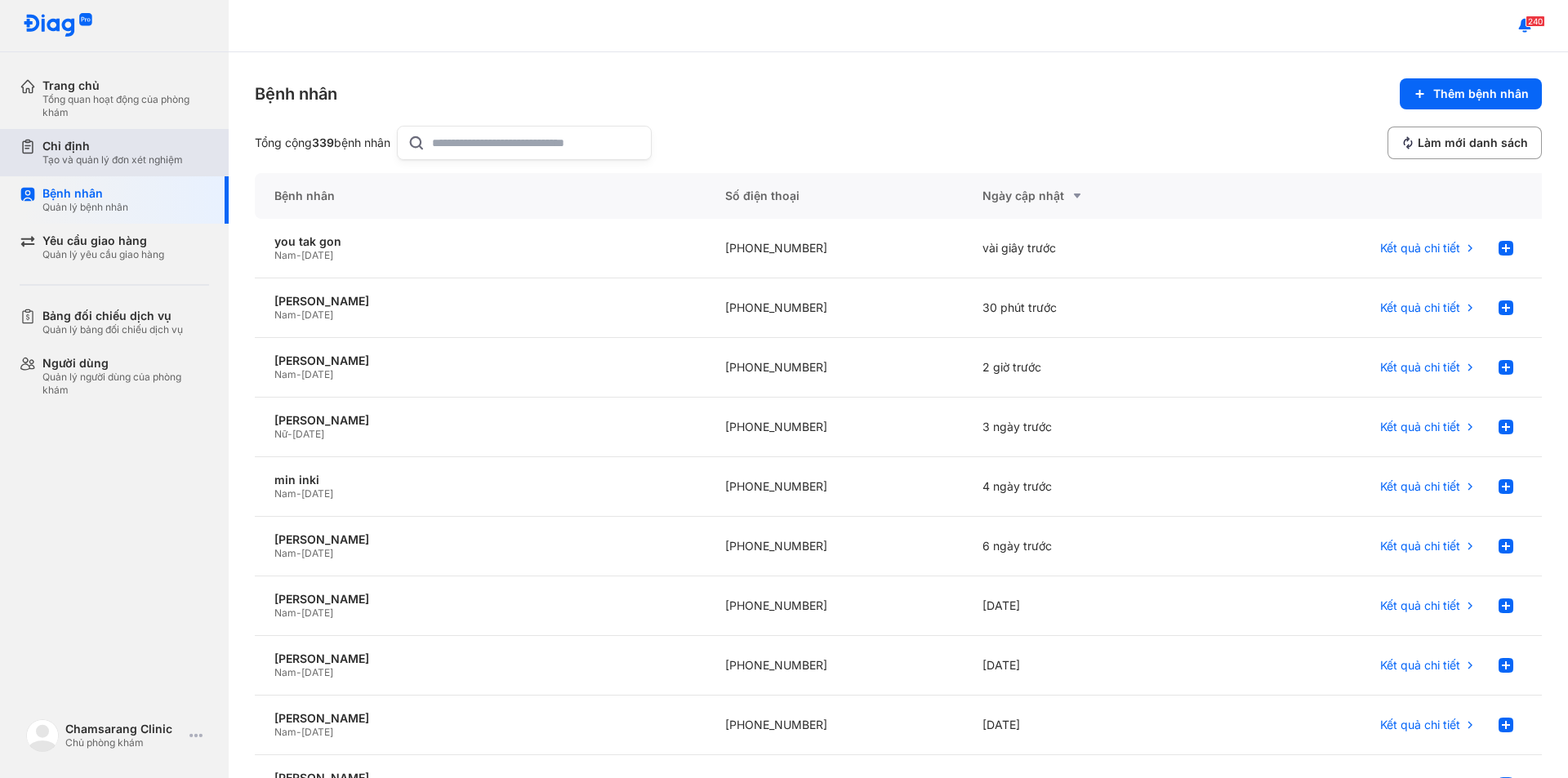
click at [149, 154] on div "Tạo và quản lý đơn xét nghiệm" at bounding box center [113, 160] width 141 height 14
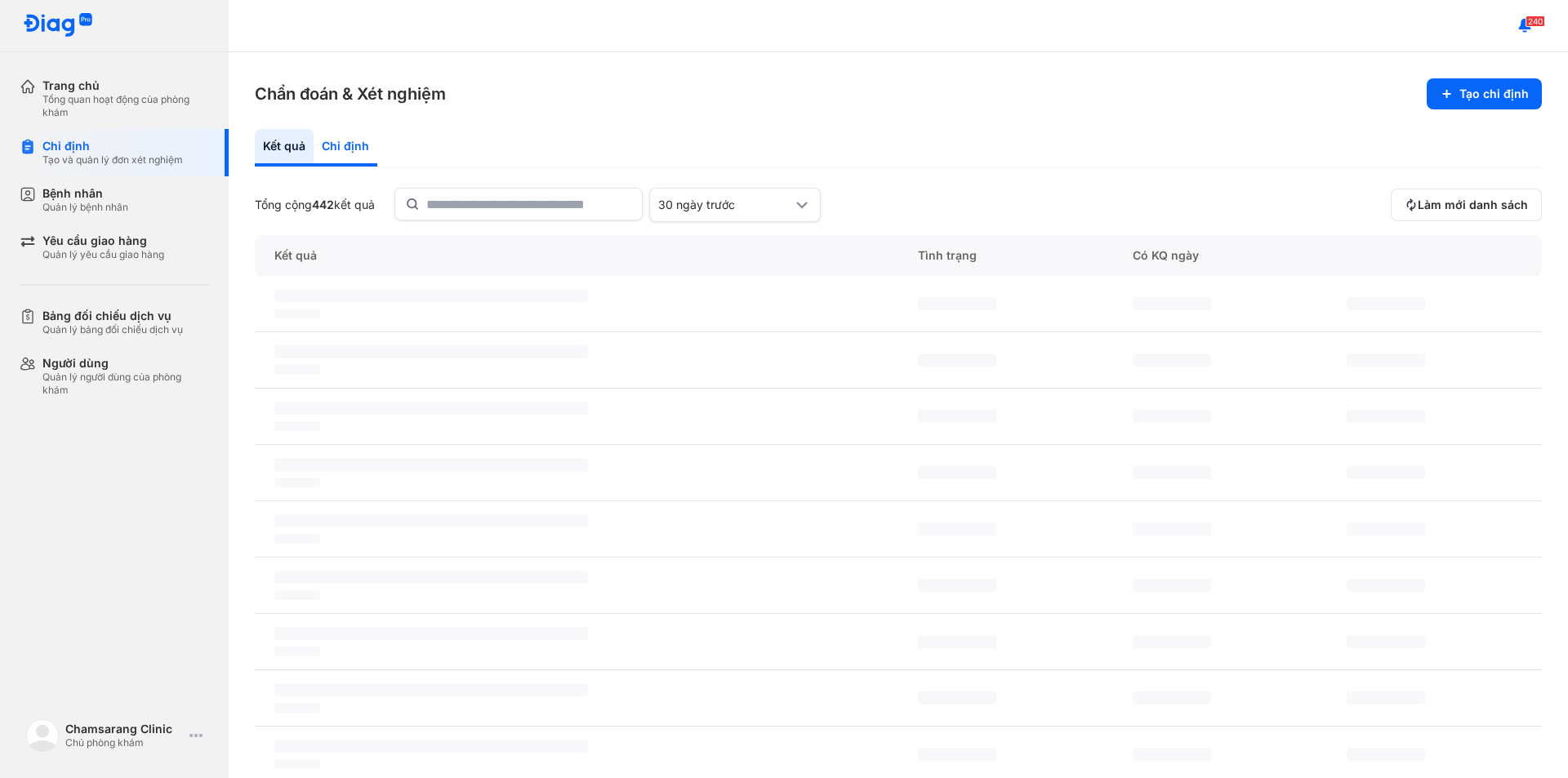
click at [360, 149] on div "Chỉ định" at bounding box center [345, 148] width 64 height 38
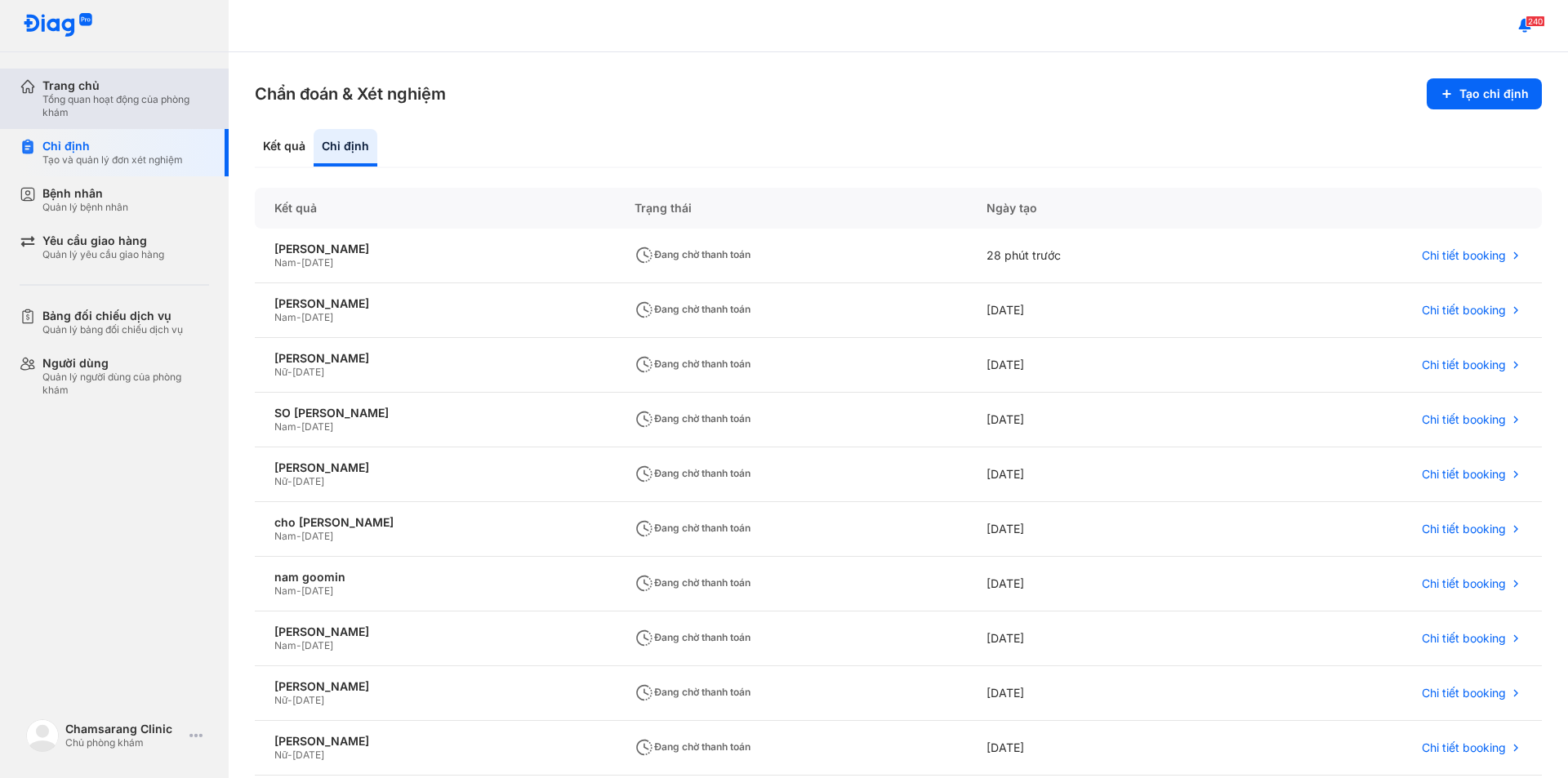
click at [77, 79] on div "Trang chủ" at bounding box center [125, 85] width 167 height 14
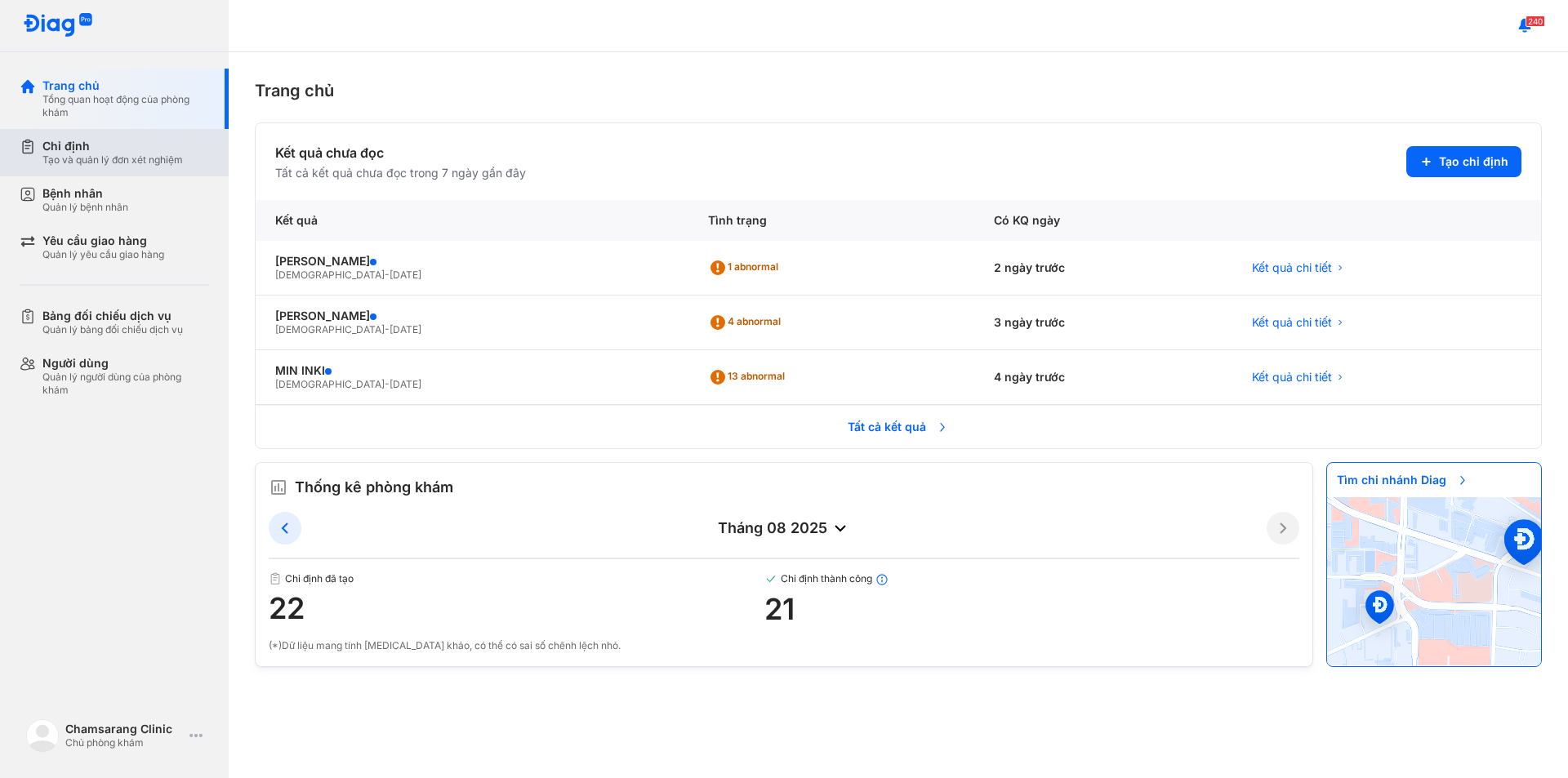
click at [107, 151] on div "Chỉ định" at bounding box center [113, 146] width 141 height 14
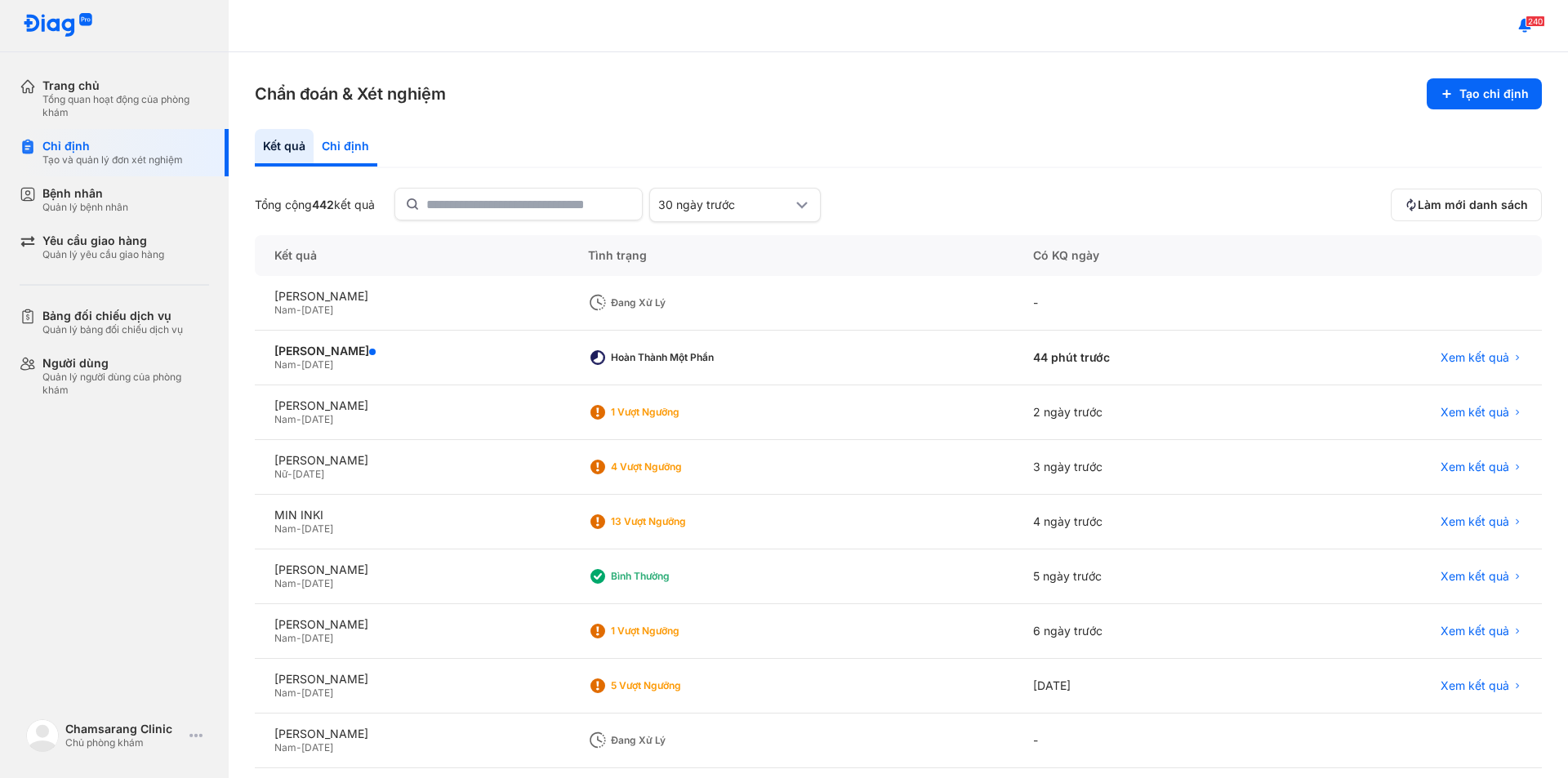
click at [344, 152] on div "Chỉ định" at bounding box center [345, 148] width 64 height 38
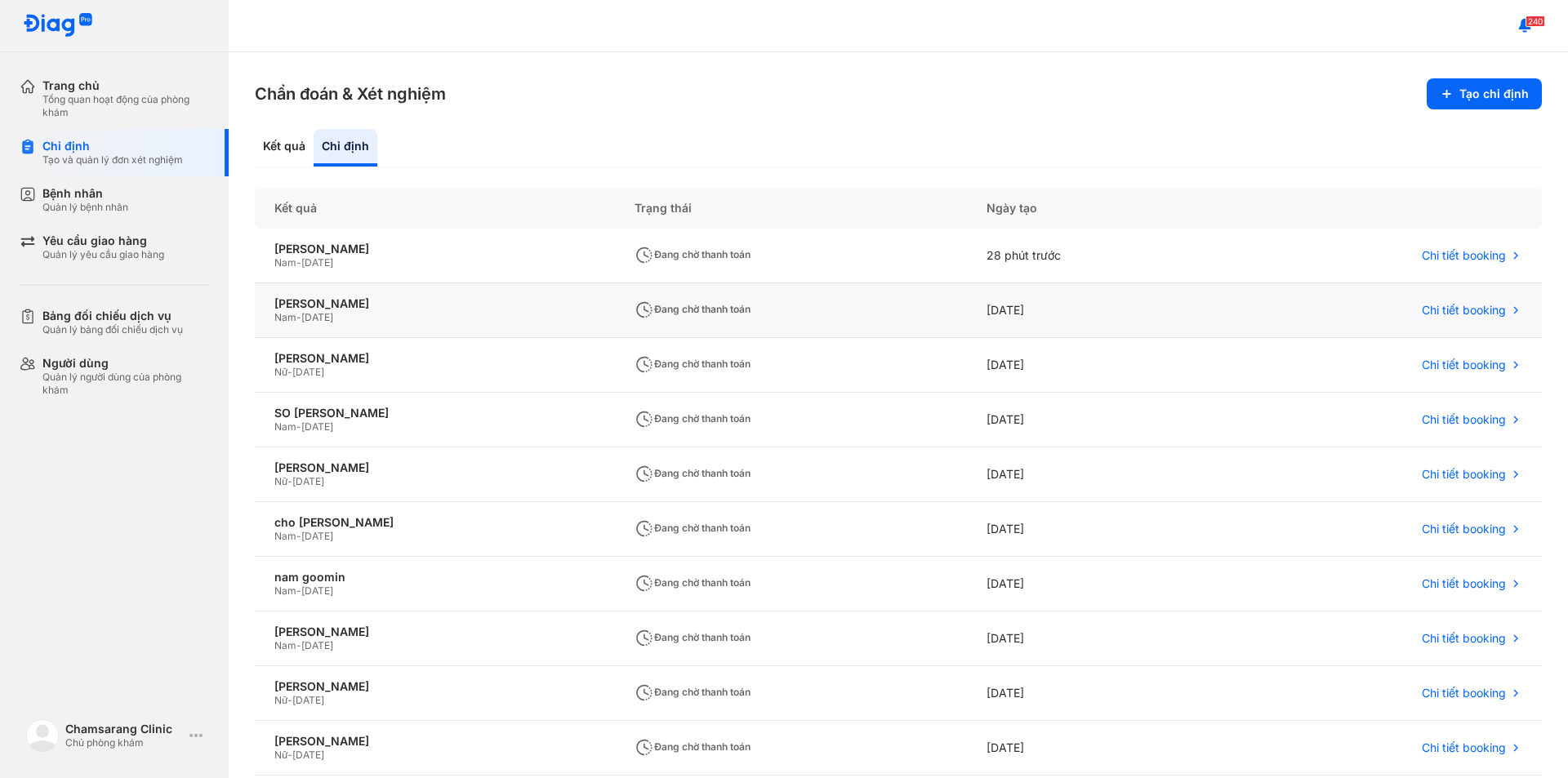
scroll to position [115, 0]
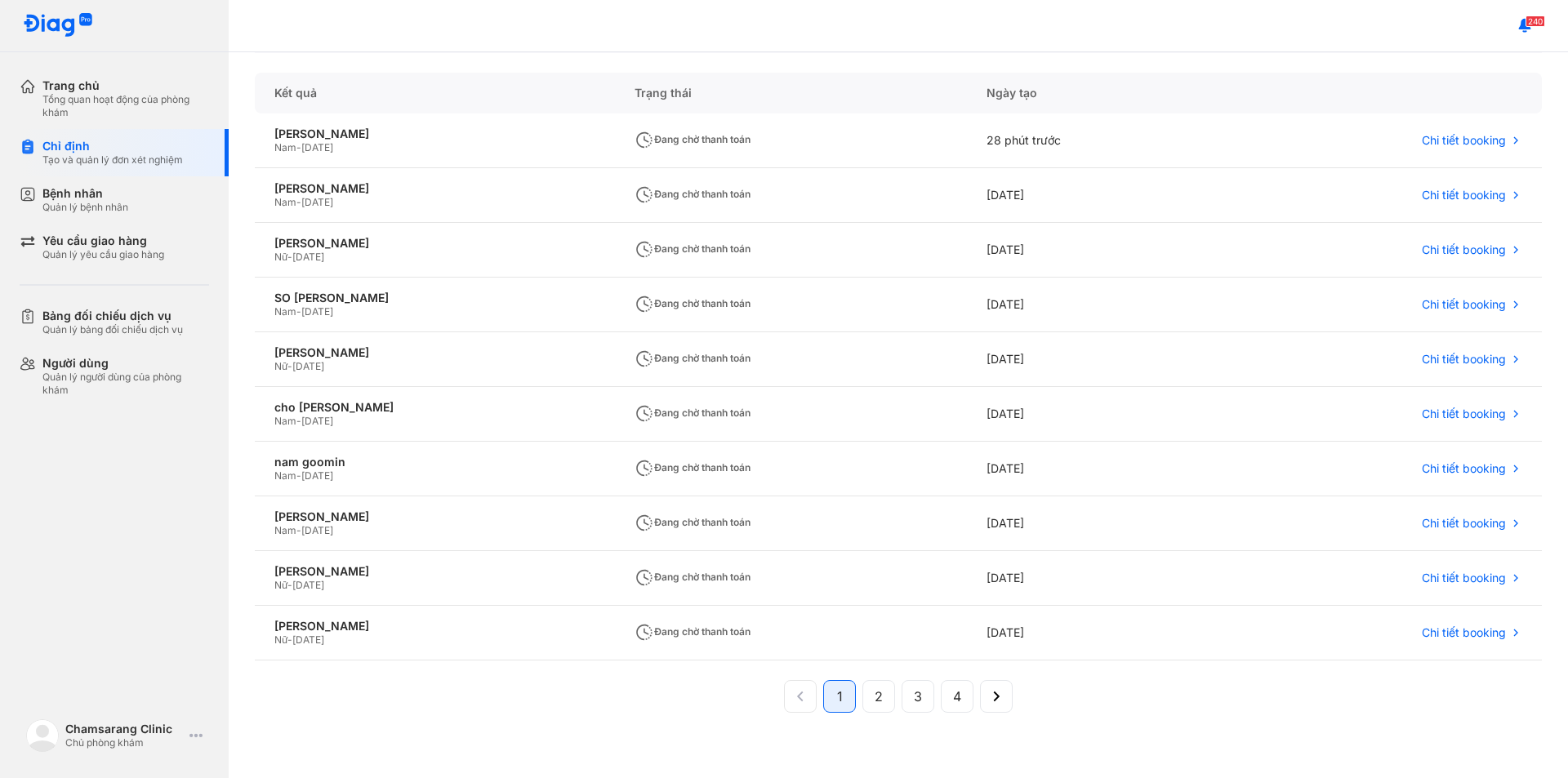
click at [92, 578] on div "Trang chủ Tổng quan hoạt động của phòng khám Chỉ định Tạo và quản lý đơn xét ng…" at bounding box center [114, 389] width 229 height 778
click at [151, 155] on div "Tạo và quản lý đơn xét nghiệm" at bounding box center [113, 160] width 141 height 14
click at [90, 88] on div "Trang chủ" at bounding box center [125, 85] width 167 height 14
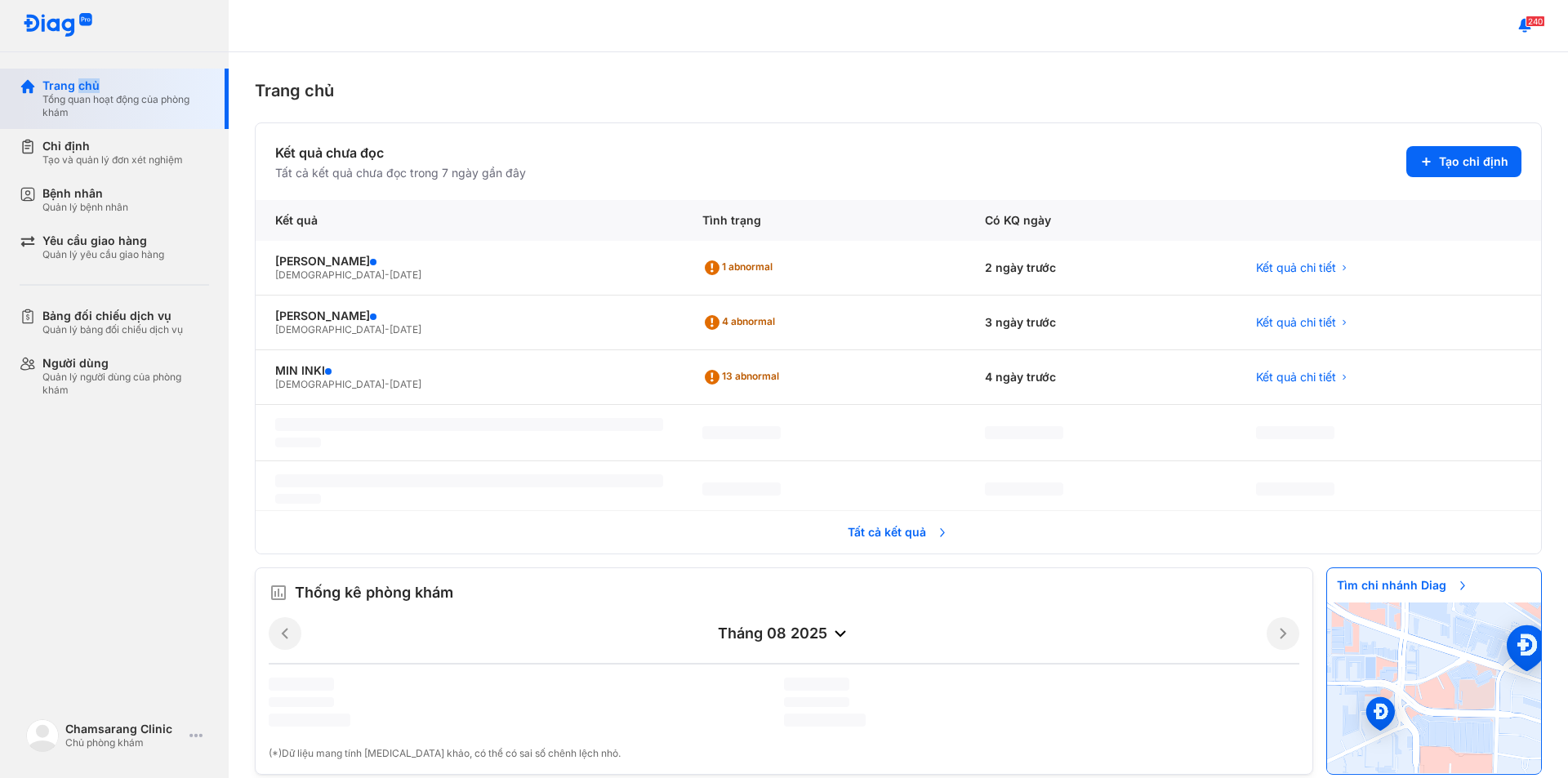
click at [90, 88] on div "Trang chủ" at bounding box center [125, 85] width 167 height 14
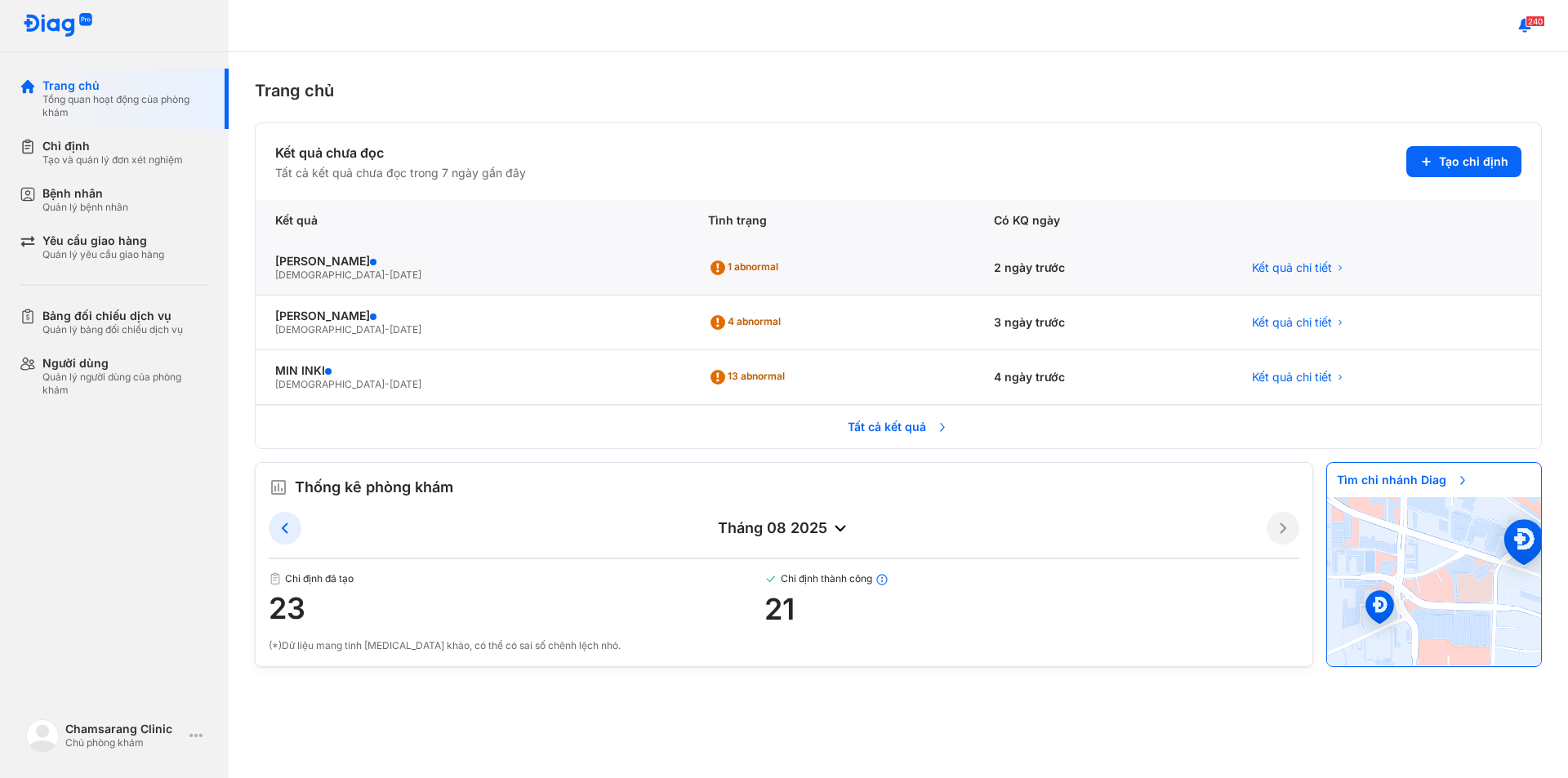
click at [427, 279] on div "[DEMOGRAPHIC_DATA] - [DATE]" at bounding box center [472, 275] width 394 height 14
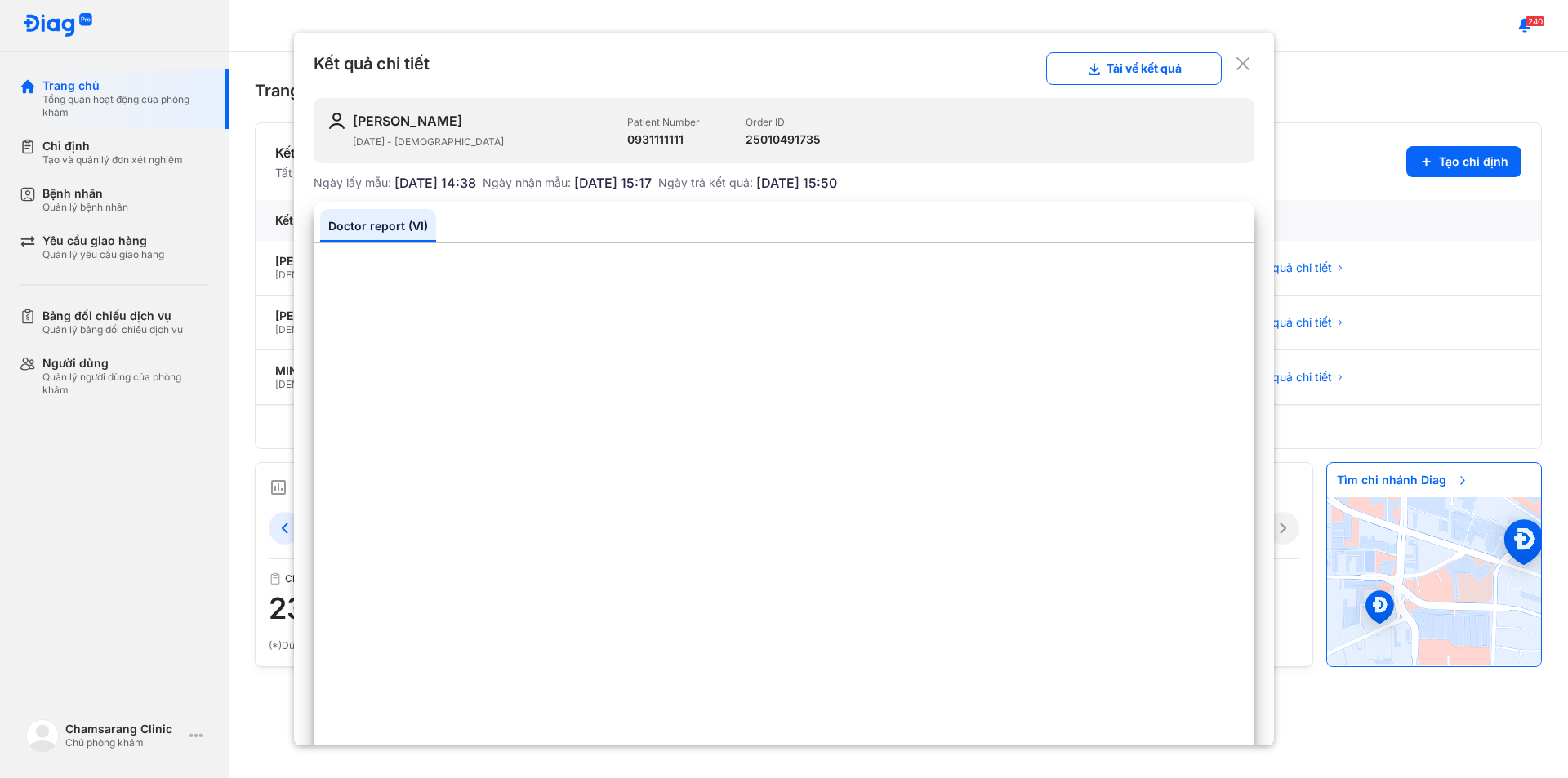
click at [124, 164] on div at bounding box center [784, 389] width 1568 height 778
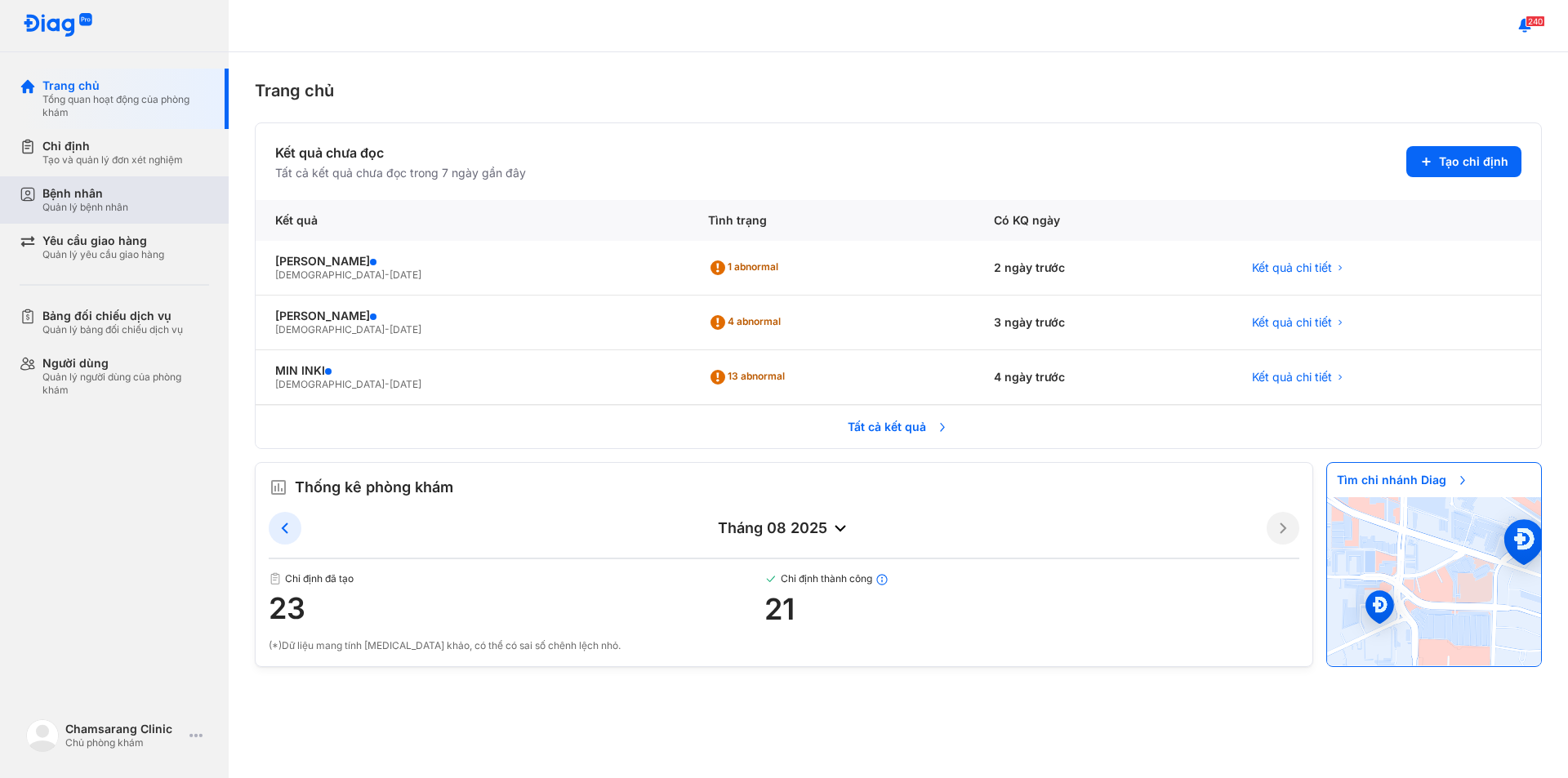
click at [128, 193] on div "Bệnh nhân" at bounding box center [85, 193] width 86 height 14
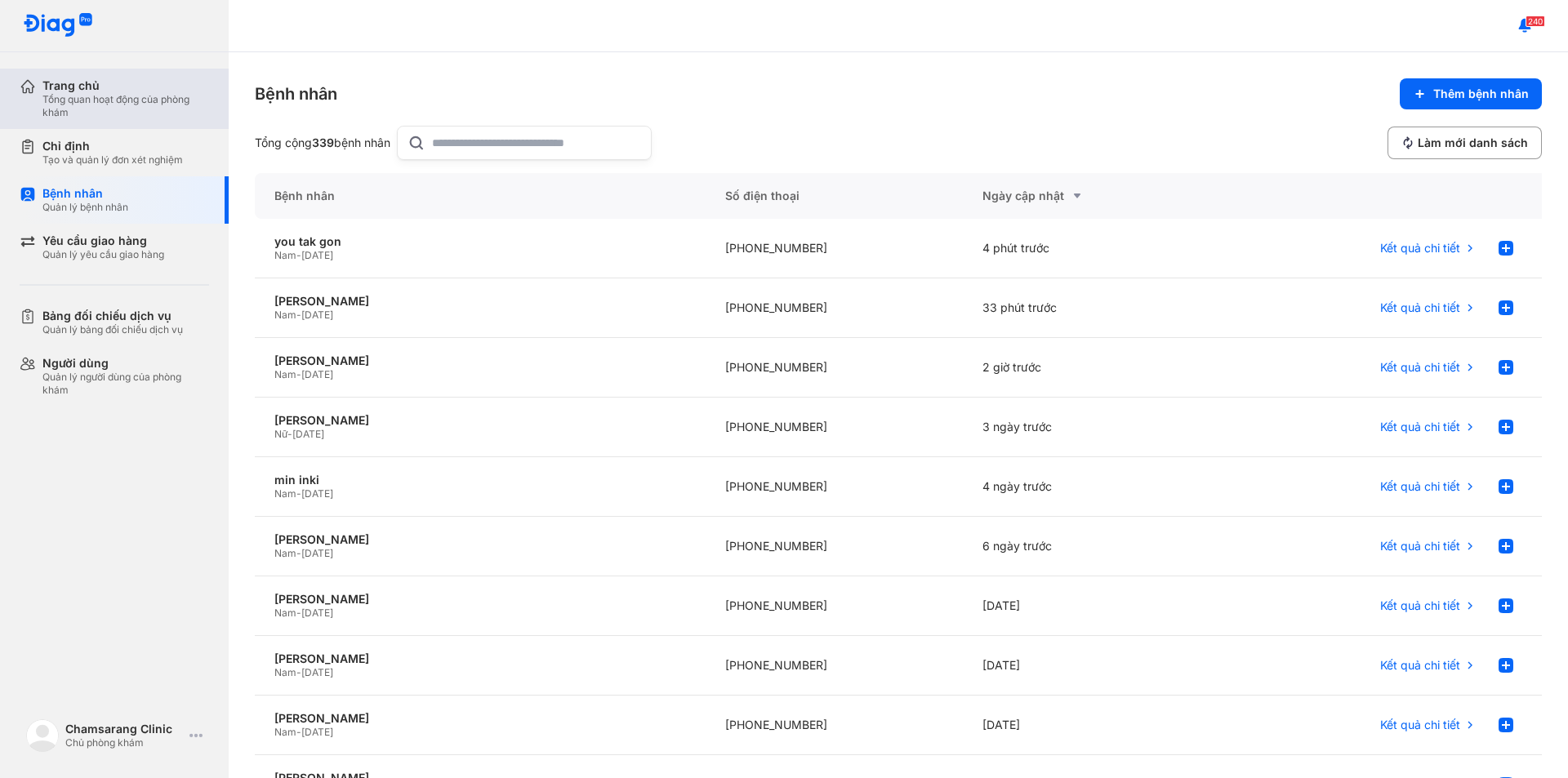
click at [96, 76] on div "Trang chủ Tổng quan hoạt động của phòng khám" at bounding box center [124, 98] width 209 height 61
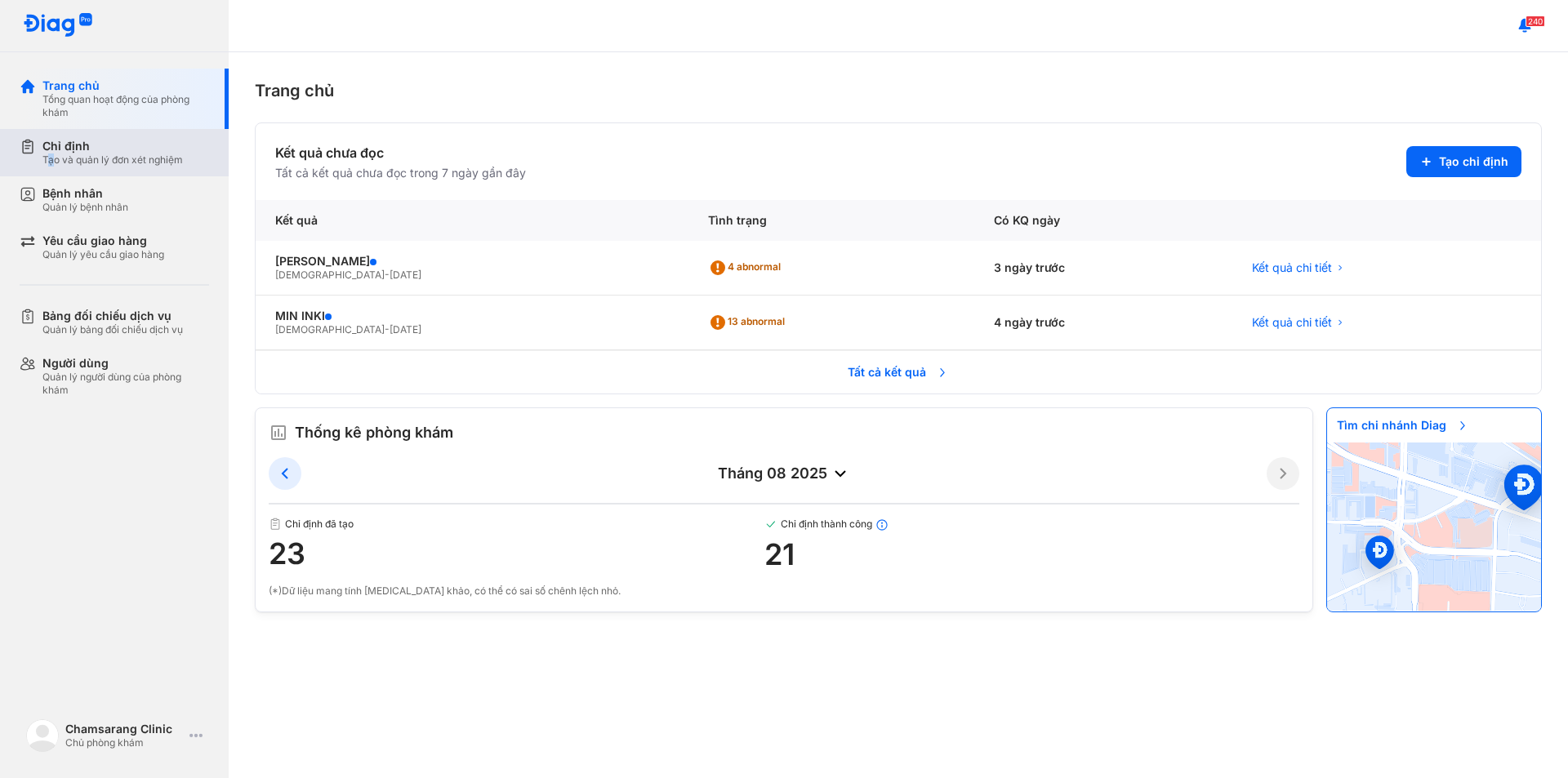
click at [53, 162] on div "Tạo và quản lý đơn xét nghiệm" at bounding box center [113, 160] width 141 height 14
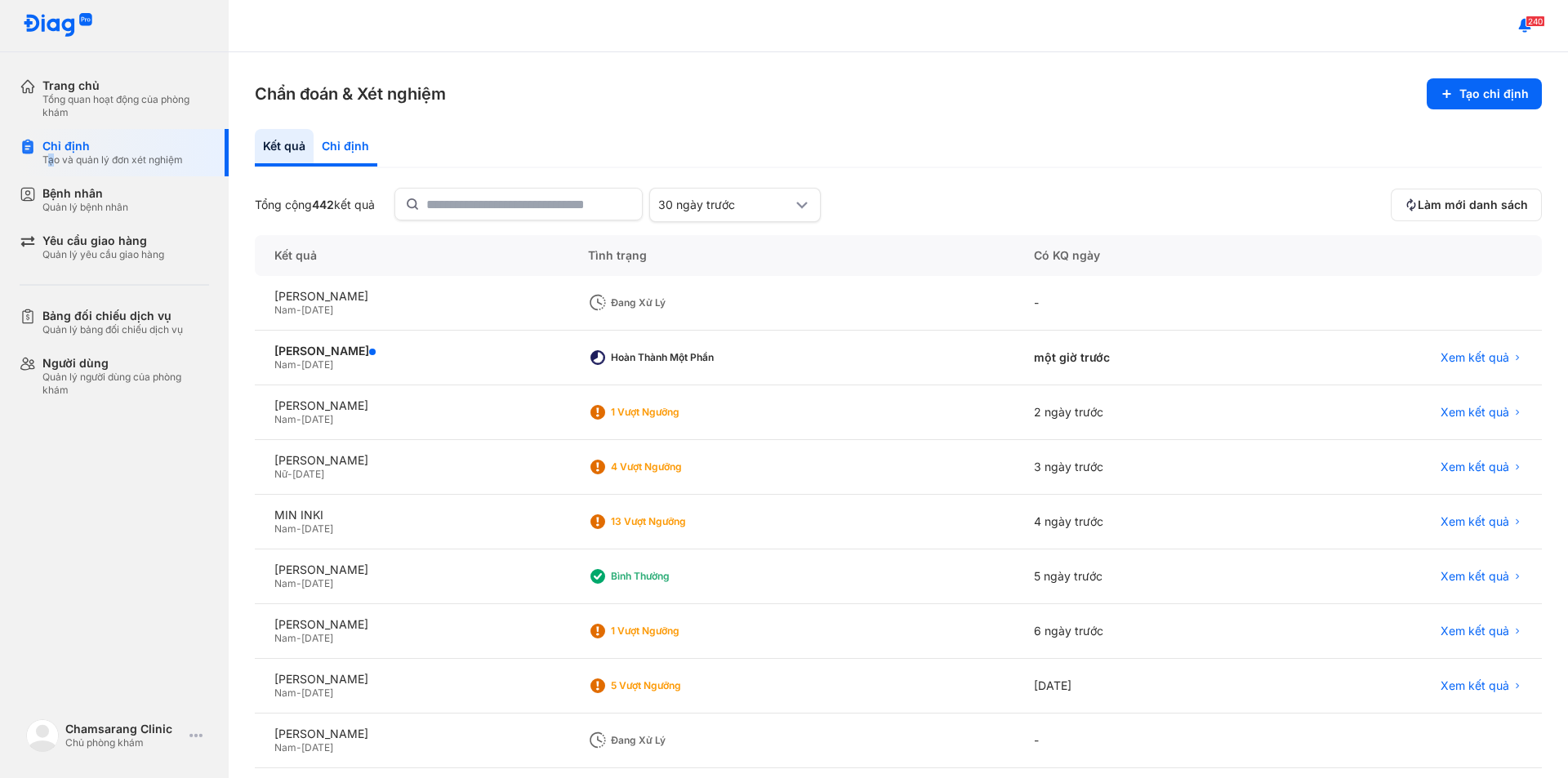
click at [356, 144] on div "Chỉ định" at bounding box center [345, 148] width 64 height 38
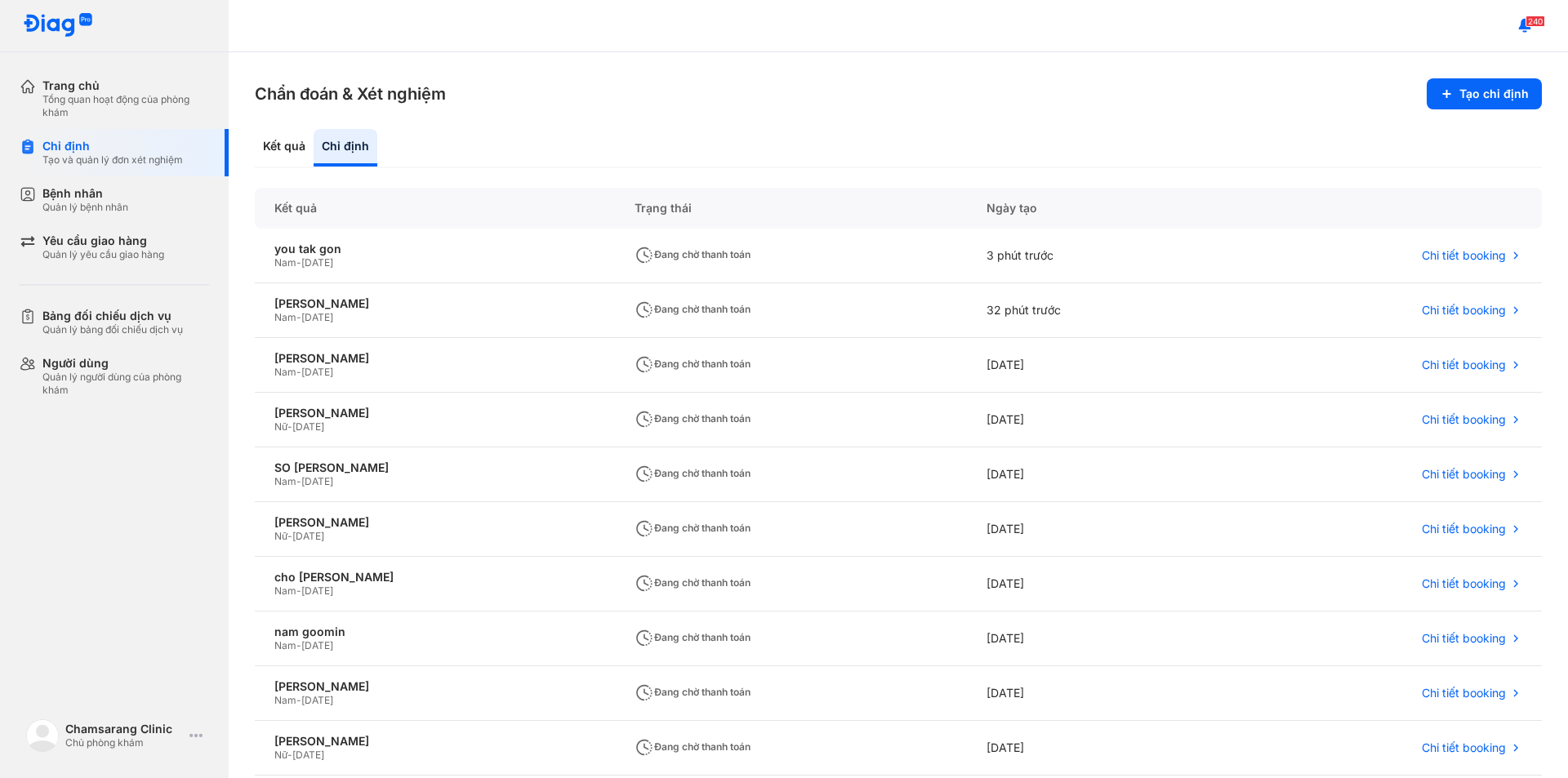
click at [633, 153] on div "Kết quả Chỉ định" at bounding box center [898, 149] width 1287 height 40
click at [417, 258] on div "Nam - [DATE]" at bounding box center [434, 264] width 321 height 14
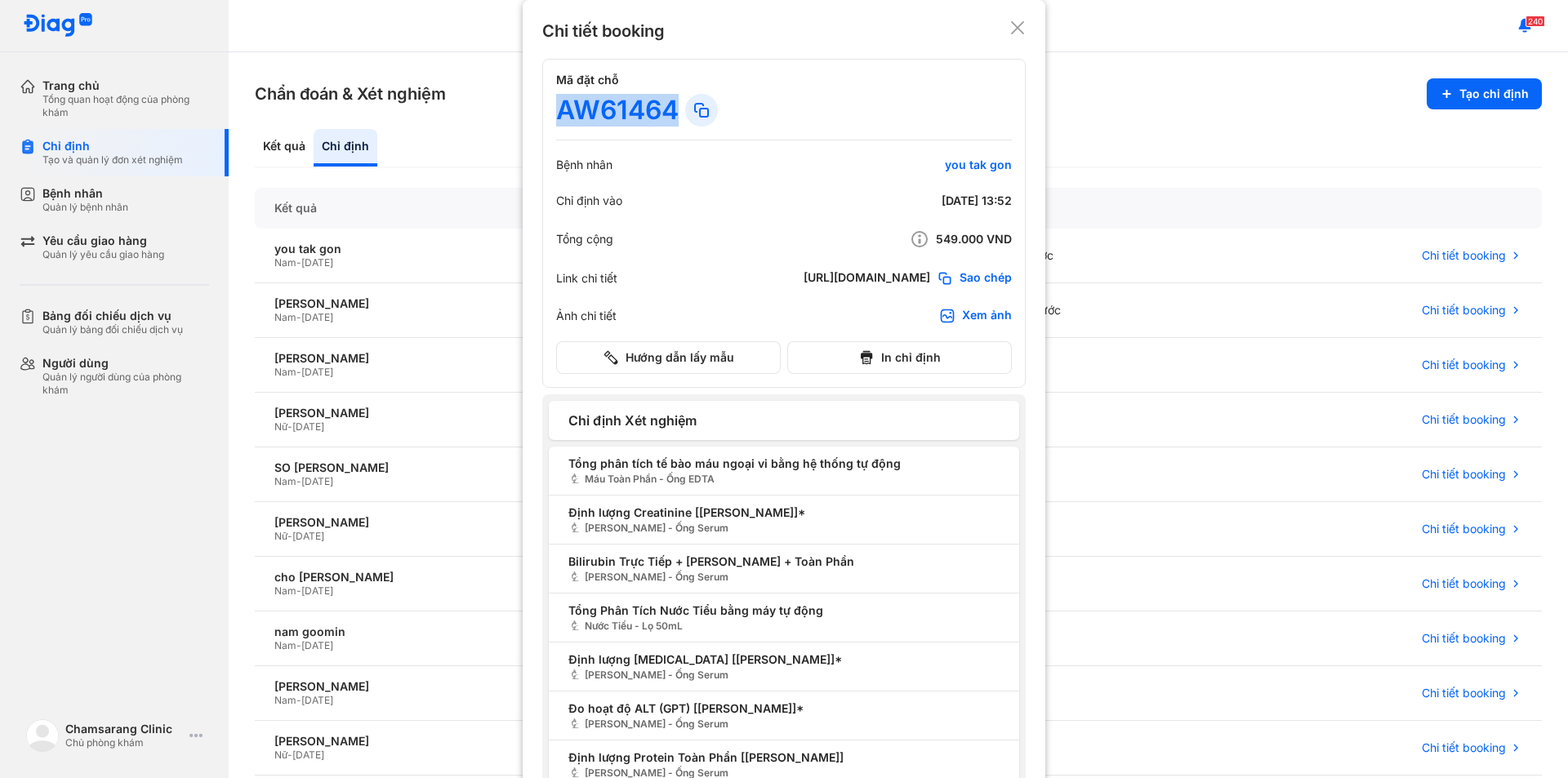
drag, startPoint x: 558, startPoint y: 114, endPoint x: 669, endPoint y: 114, distance: 111.0
click at [669, 114] on div "AW61464" at bounding box center [617, 110] width 123 height 33
copy div "AW61464"
click at [1009, 26] on icon at bounding box center [1017, 27] width 16 height 16
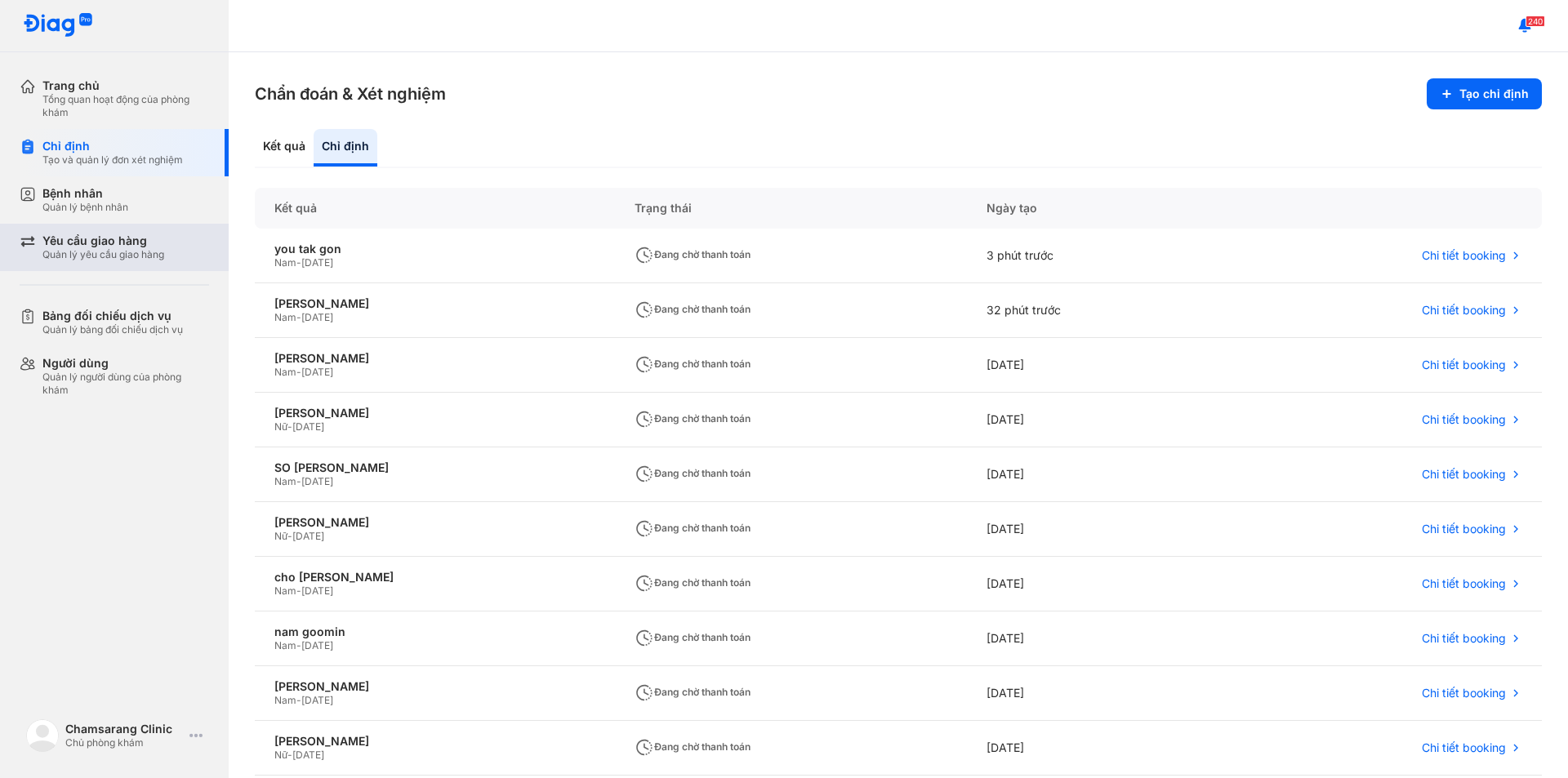
click at [130, 263] on div "Yêu cầu giao hàng Quản lý yêu cầu giao hàng" at bounding box center [124, 247] width 209 height 47
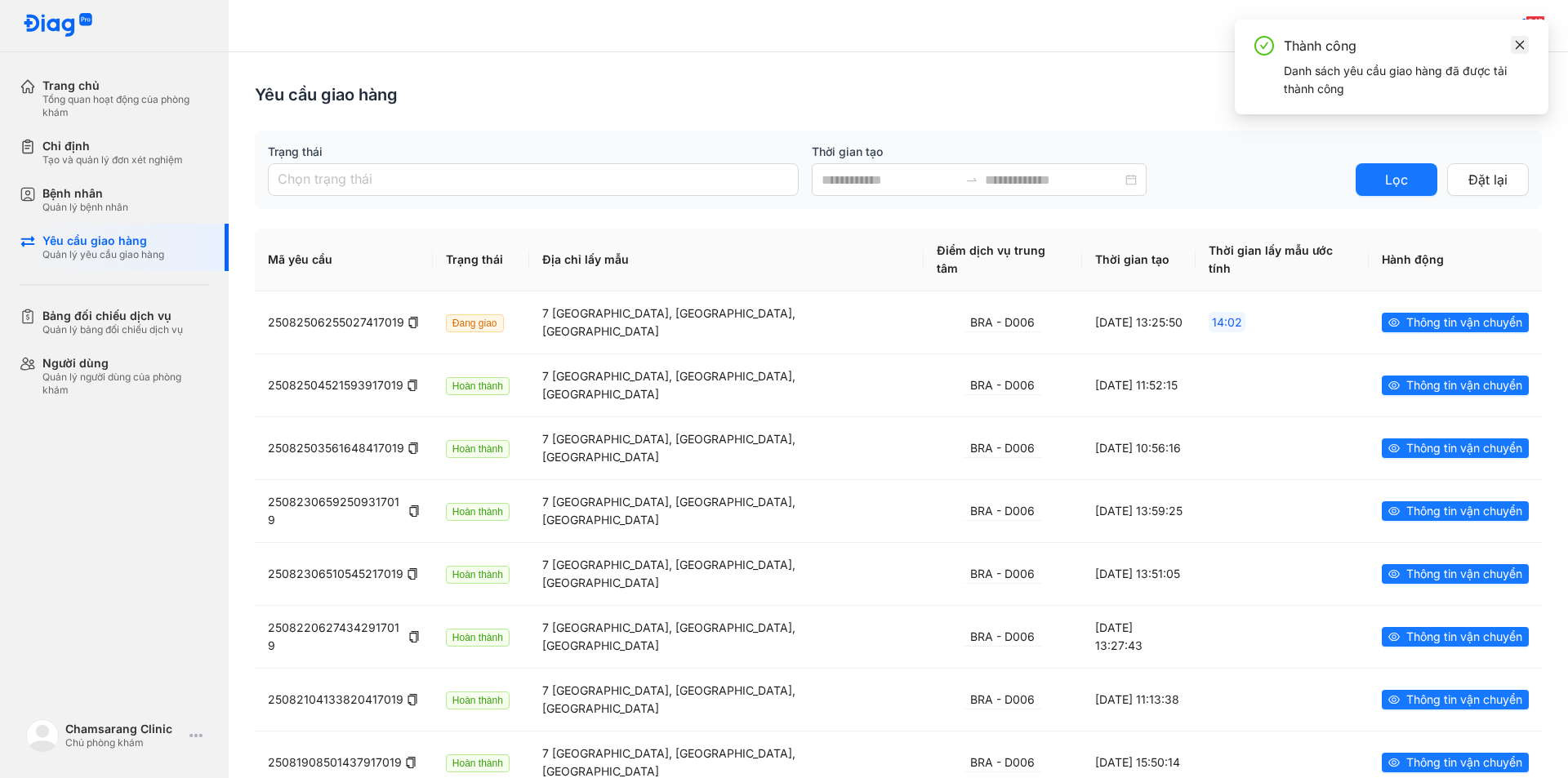
click at [1517, 42] on icon "close" at bounding box center [1520, 43] width 9 height 9
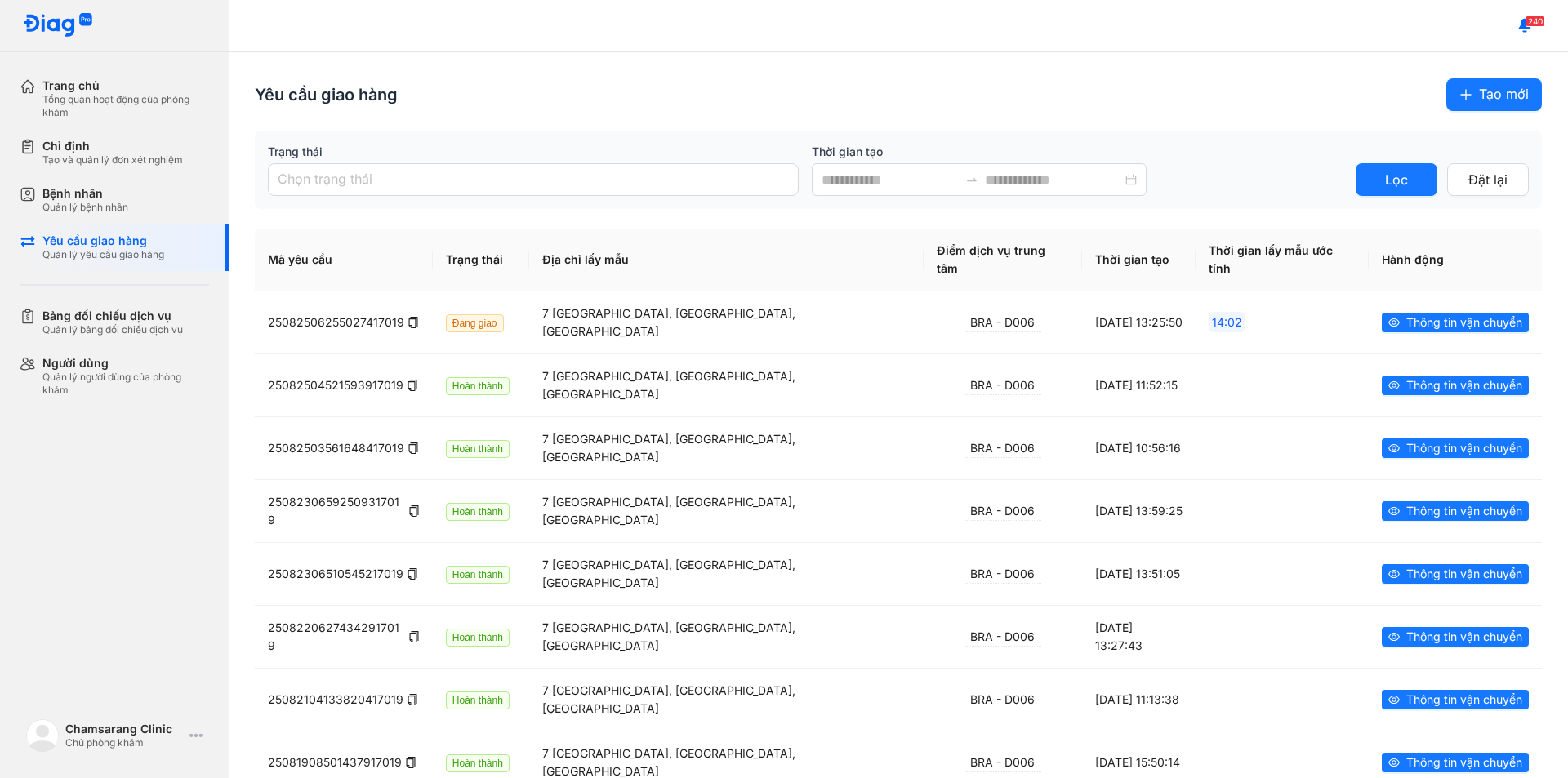
click at [1478, 87] on span "Tạo mới" at bounding box center [1503, 94] width 50 height 20
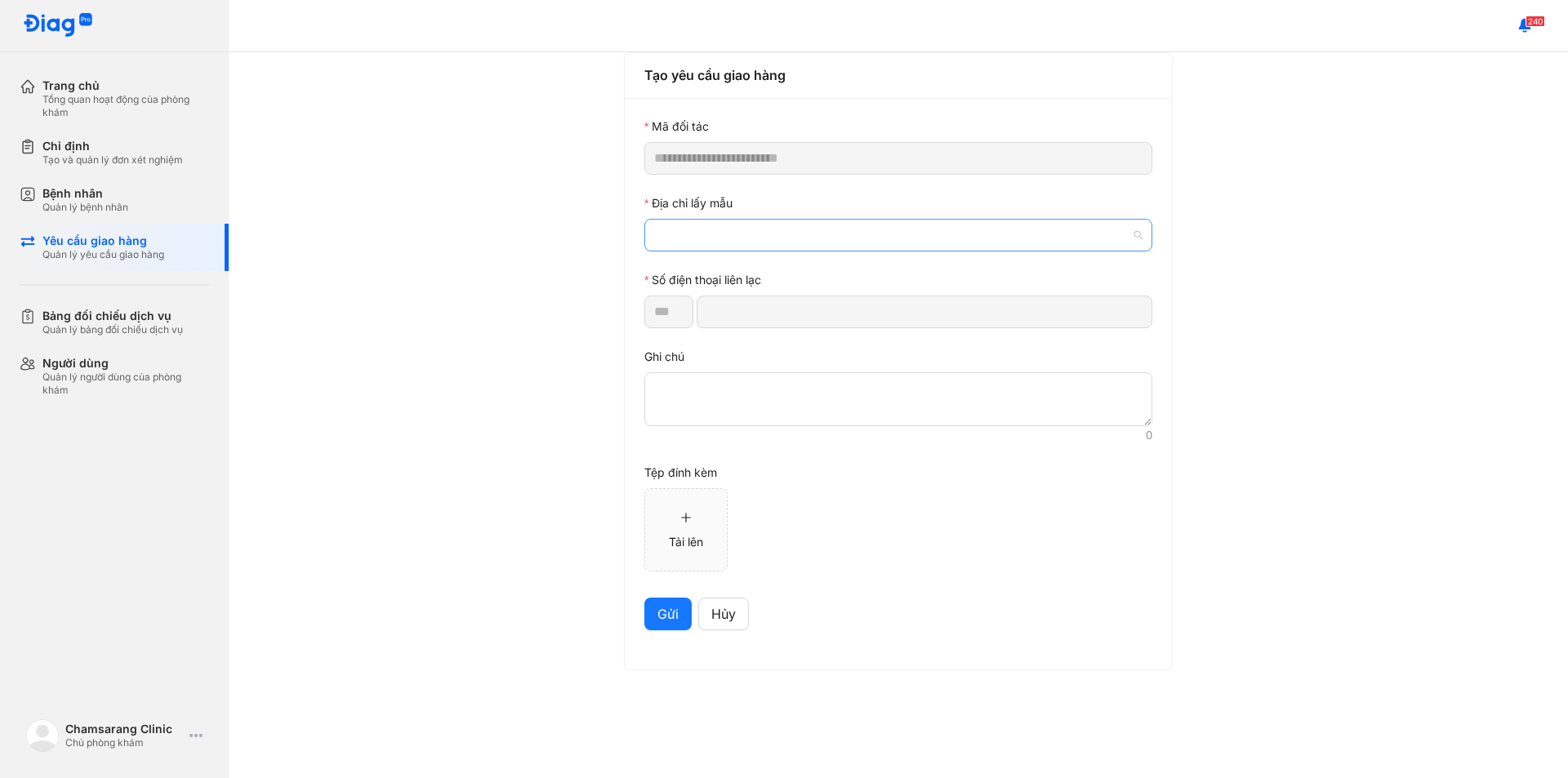
click at [710, 241] on span at bounding box center [898, 236] width 488 height 31
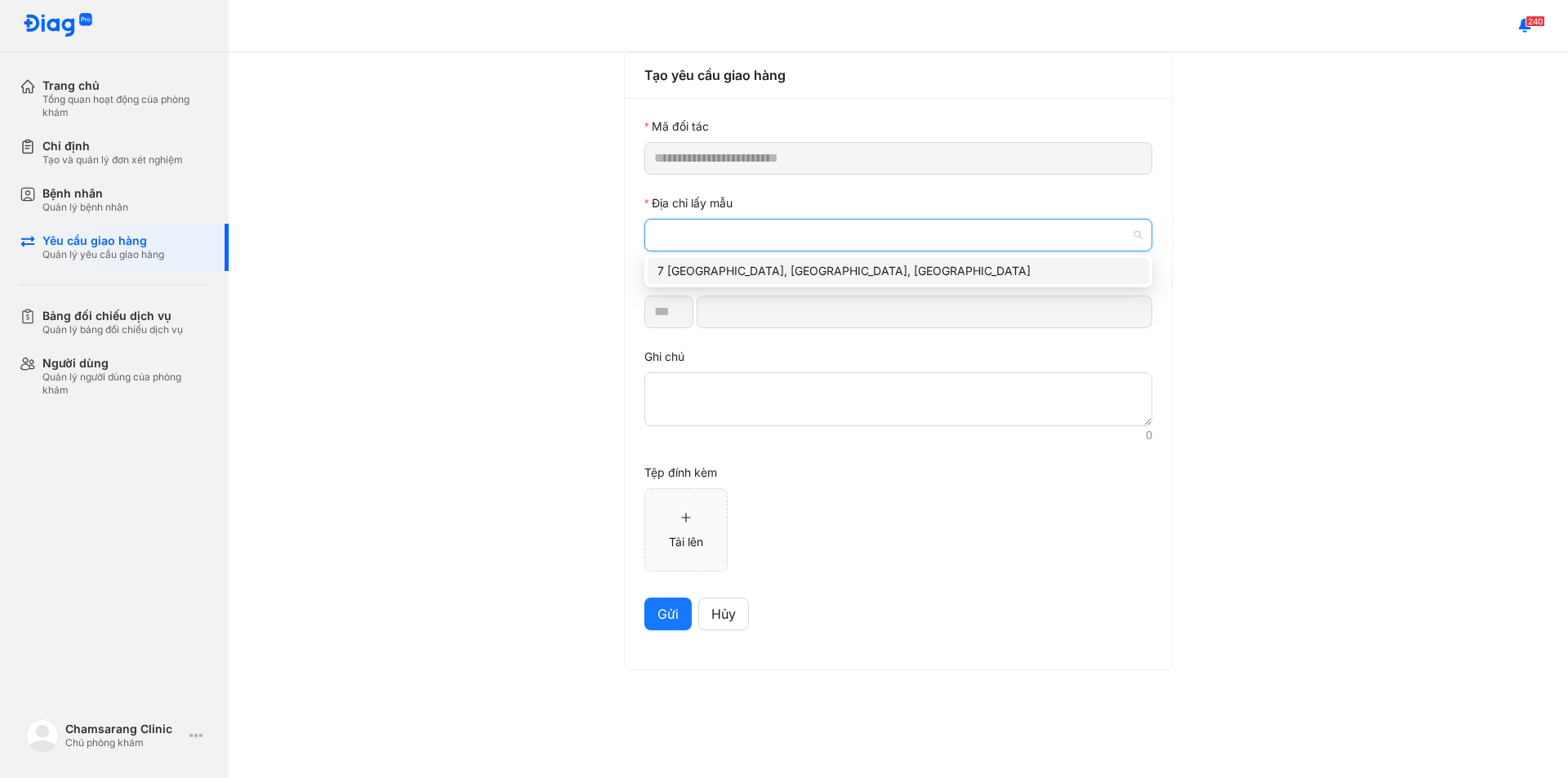
click at [737, 268] on div "7 [GEOGRAPHIC_DATA], [GEOGRAPHIC_DATA], [GEOGRAPHIC_DATA]" at bounding box center [897, 271] width 481 height 18
type input "*********"
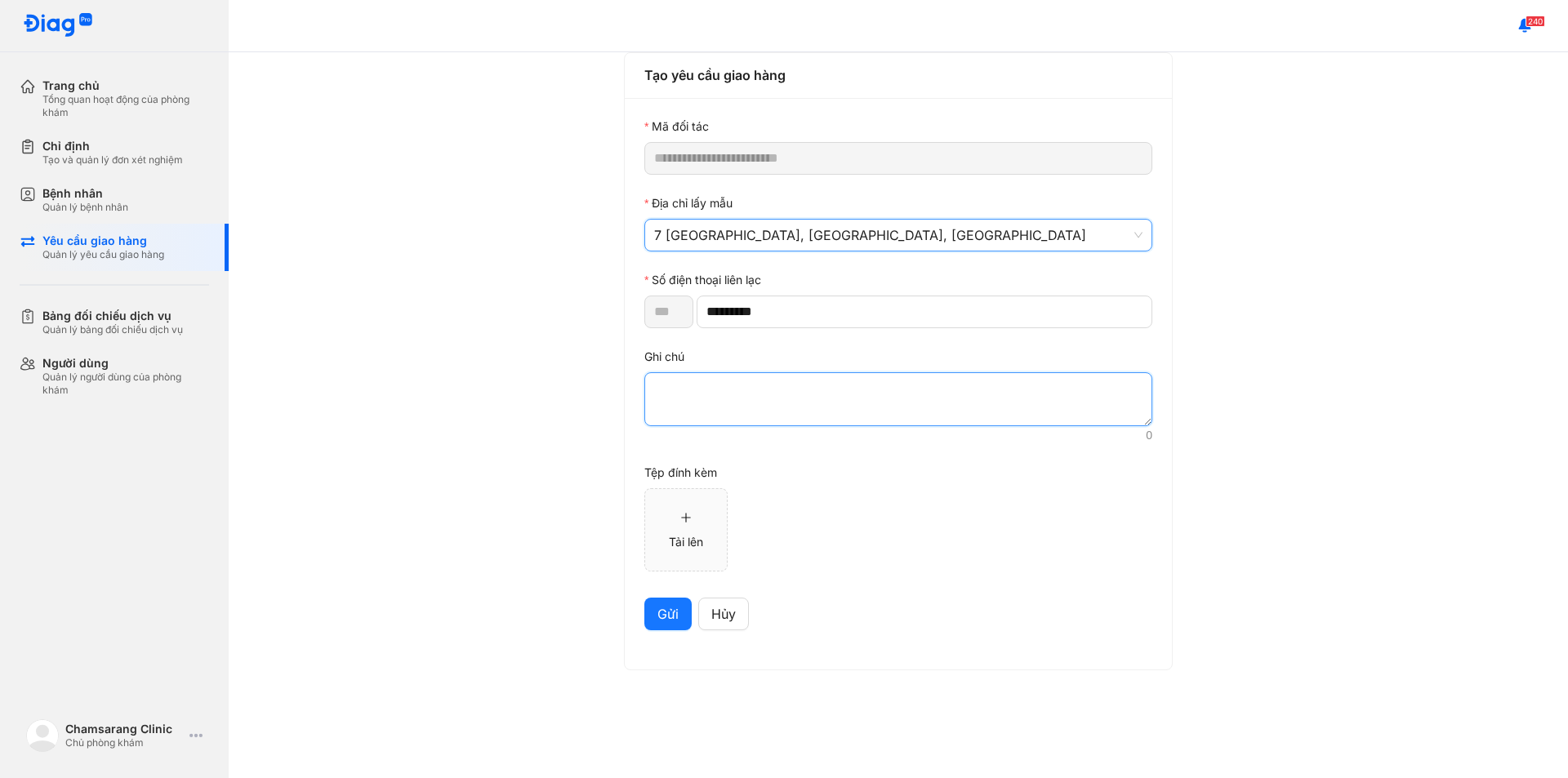
click at [738, 402] on textarea at bounding box center [898, 400] width 508 height 54
paste textarea "*******"
type textarea "*******"
click at [667, 608] on span "Gửi" at bounding box center [668, 614] width 21 height 20
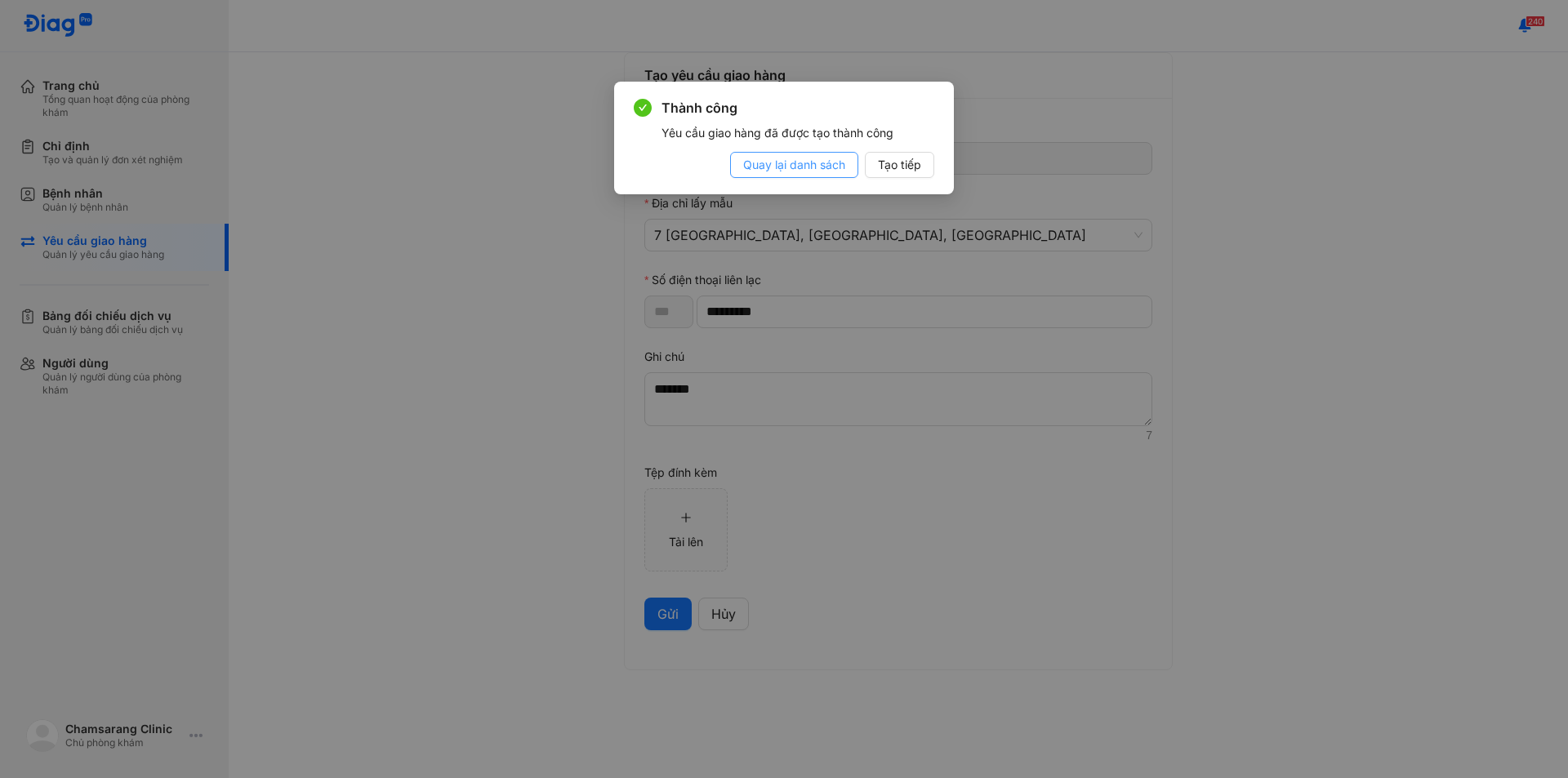
click at [832, 170] on span "Quay lại danh sách" at bounding box center [794, 165] width 102 height 18
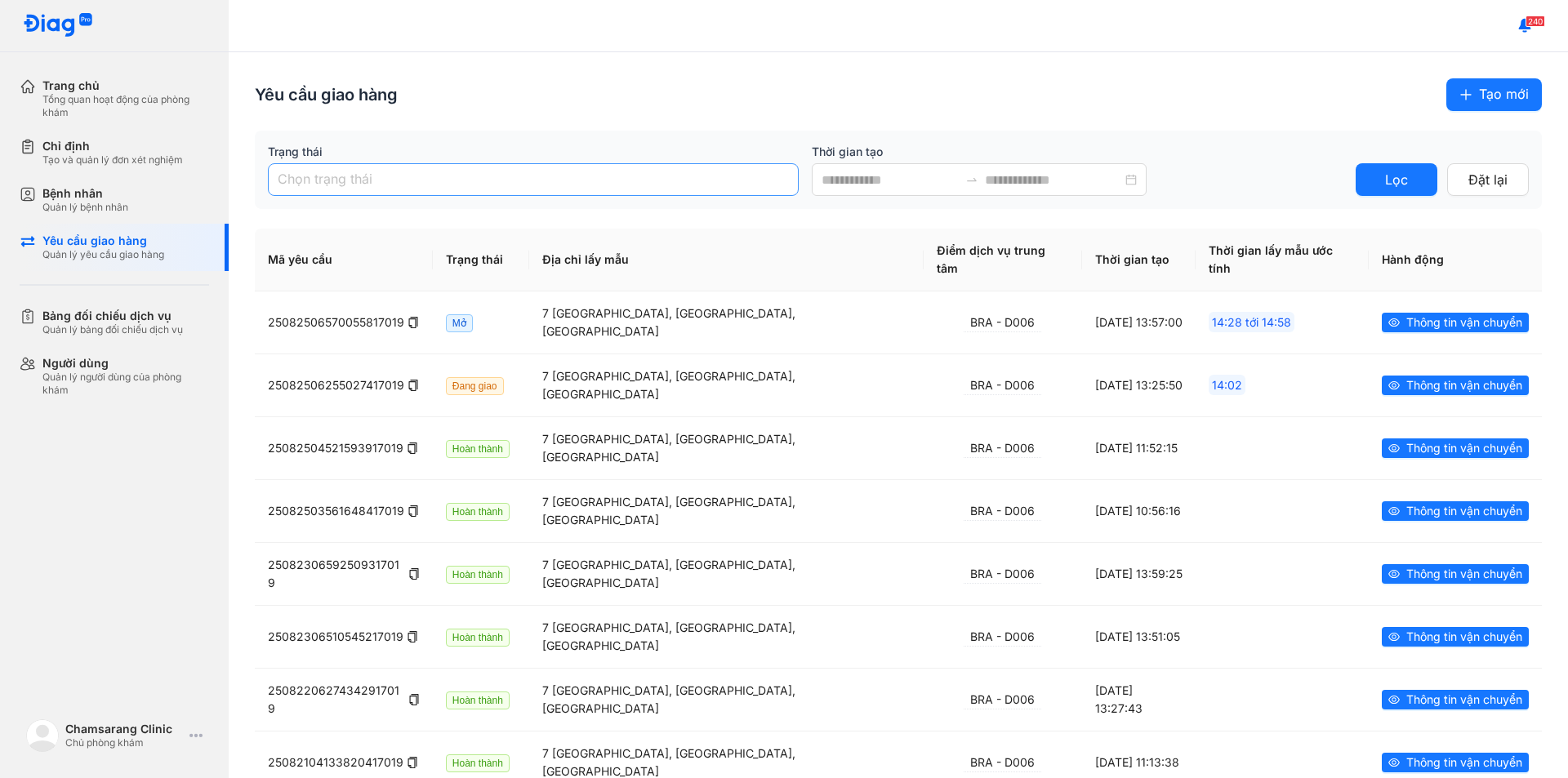
click at [366, 166] on div "Chọn trạng thái" at bounding box center [534, 180] width 531 height 33
